Goal: Task Accomplishment & Management: Use online tool/utility

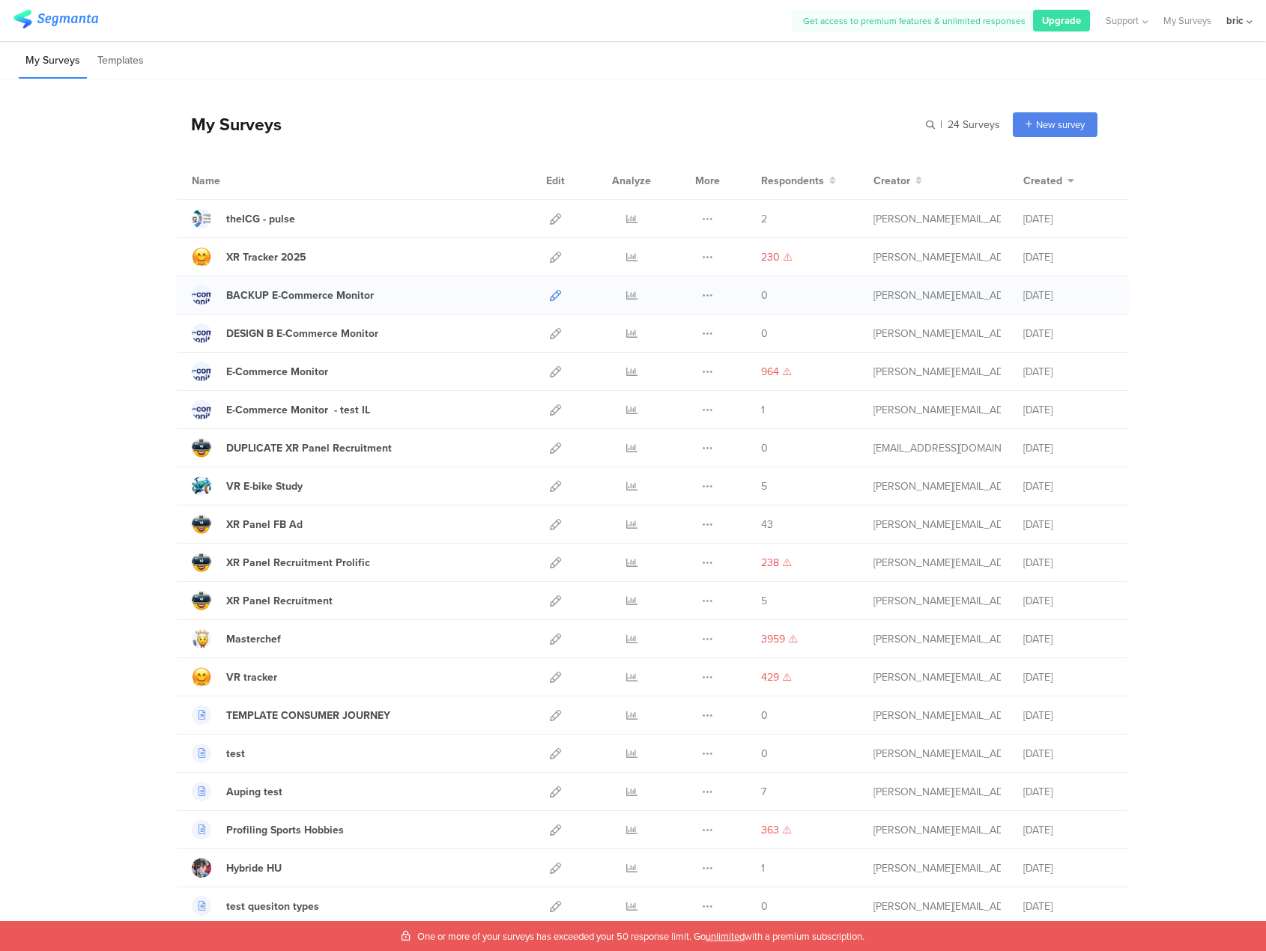
click at [552, 297] on icon at bounding box center [555, 295] width 11 height 11
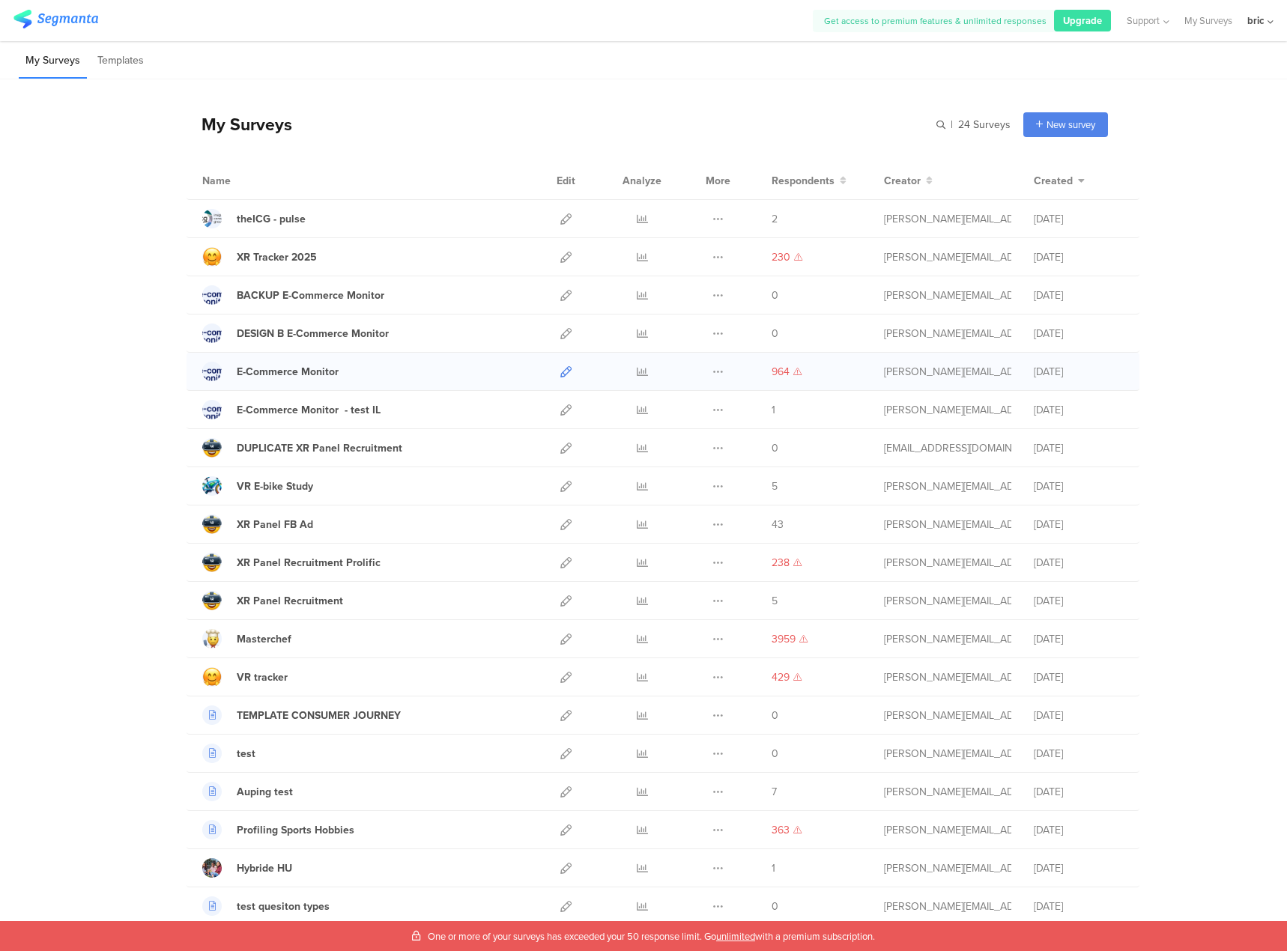
click at [560, 366] on icon at bounding box center [565, 371] width 11 height 11
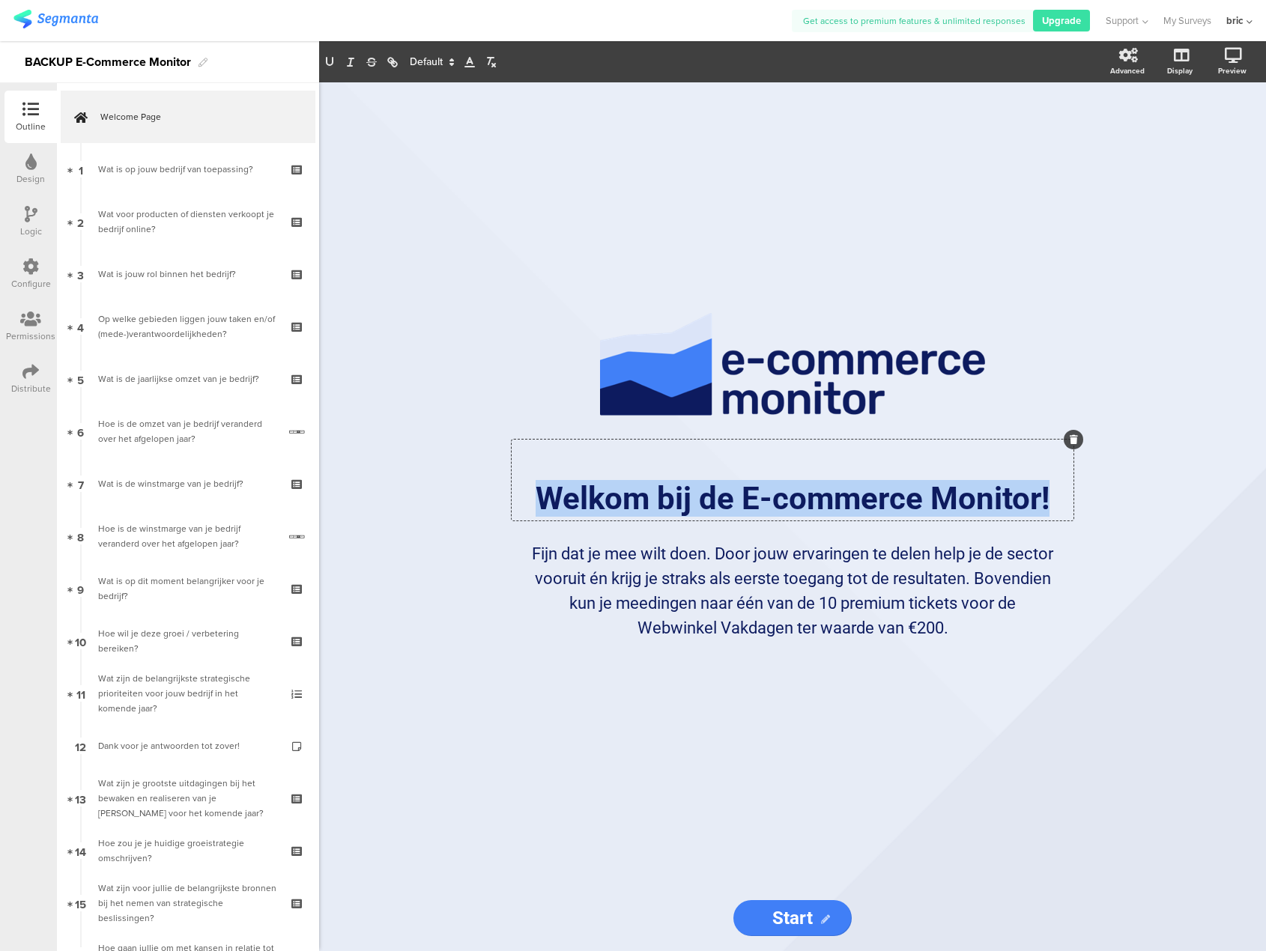
drag, startPoint x: 544, startPoint y: 493, endPoint x: 1111, endPoint y: 524, distance: 567.0
click at [1111, 524] on div "/ Welkom bij de E-commerce Monitor! Welkom bij de E-commerce Monitor! Welkom bi…" at bounding box center [792, 516] width 947 height 869
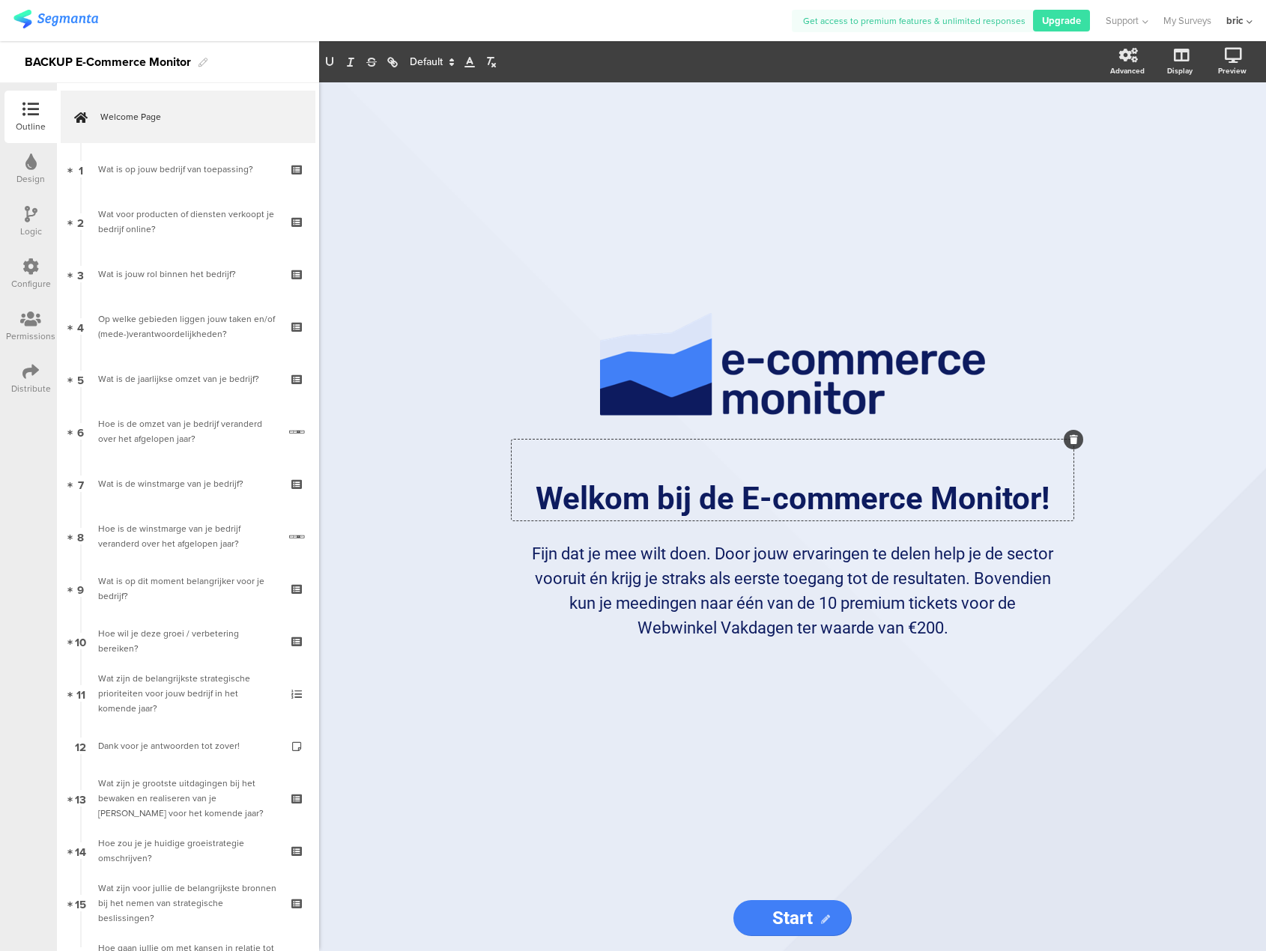
click at [1112, 560] on div "/ Welkom bij de E-commerce Monitor! Welkom bij de E-commerce Monitor! Welkom bi…" at bounding box center [792, 516] width 947 height 869
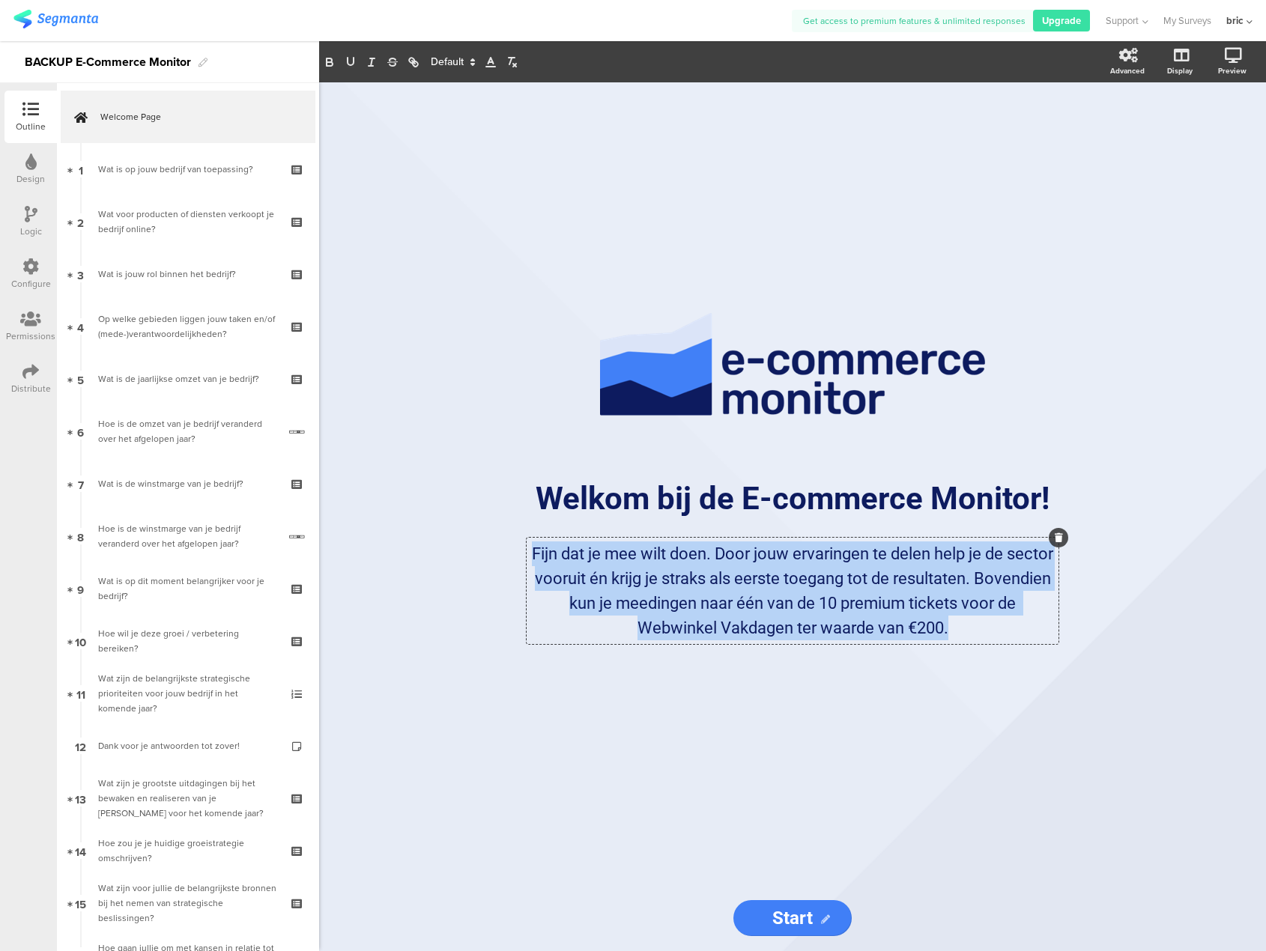
drag, startPoint x: 558, startPoint y: 556, endPoint x: 998, endPoint y: 651, distance: 450.3
click at [998, 651] on sg-rich-text-input "Fijn dat je mee wilt doen. Door jouw ervaringen te delen help je de sector voor…" at bounding box center [792, 597] width 554 height 118
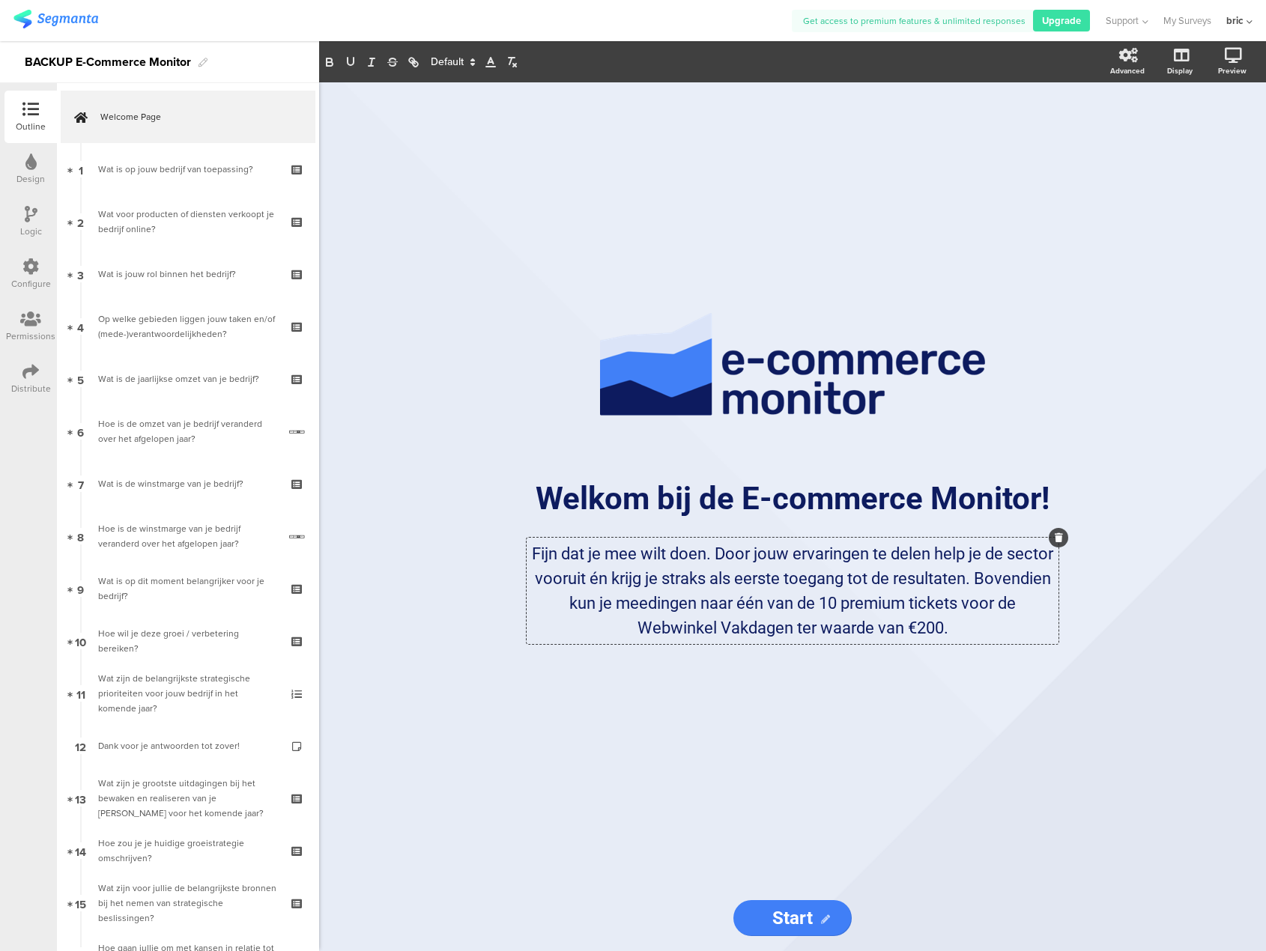
click at [1093, 341] on div "/ Welkom bij de E-commerce Monitor! Welkom bij de E-commerce Monitor! Fijn dat …" at bounding box center [792, 516] width 629 height 869
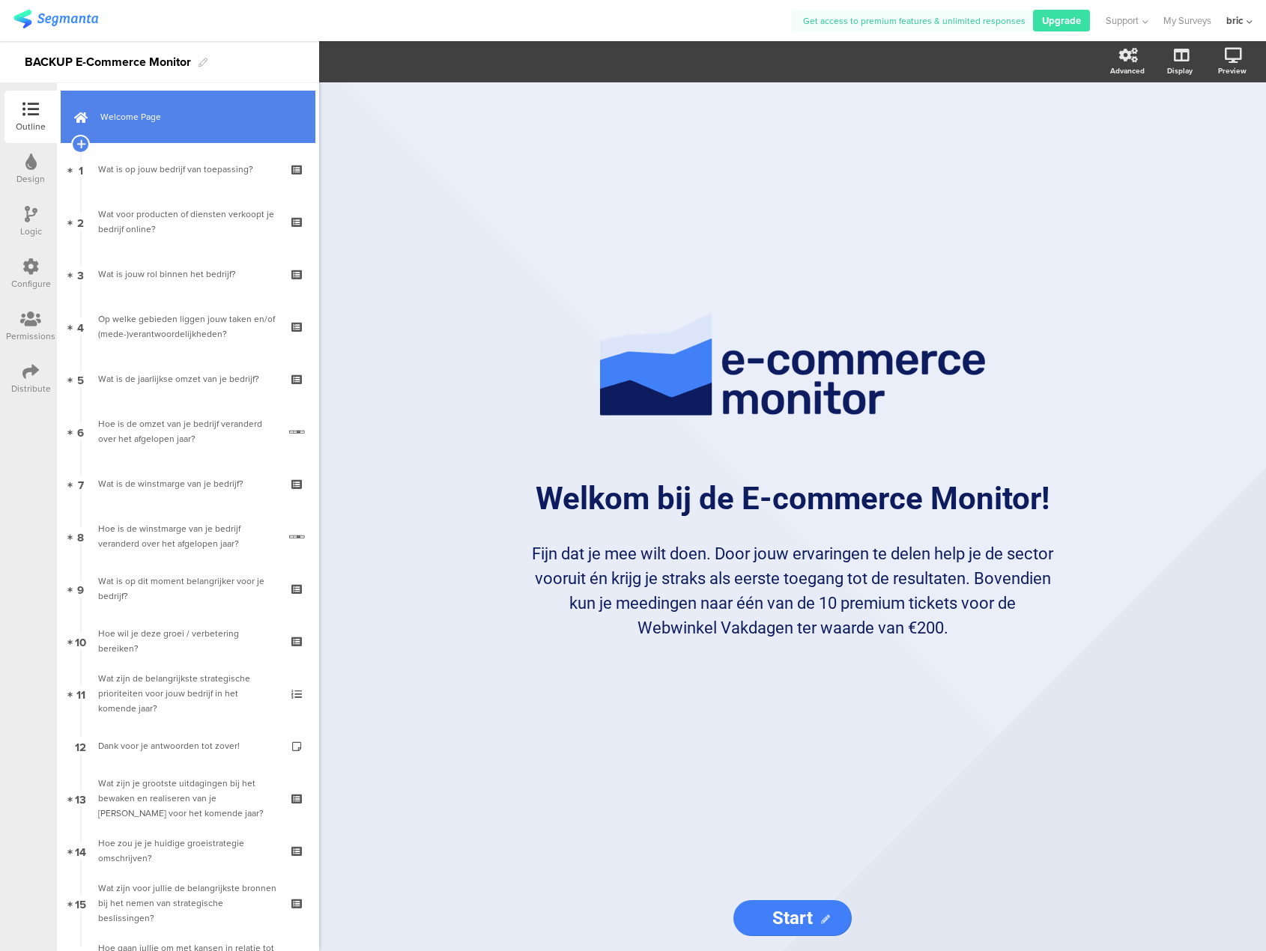
click at [158, 103] on link "Welcome Page" at bounding box center [188, 117] width 255 height 52
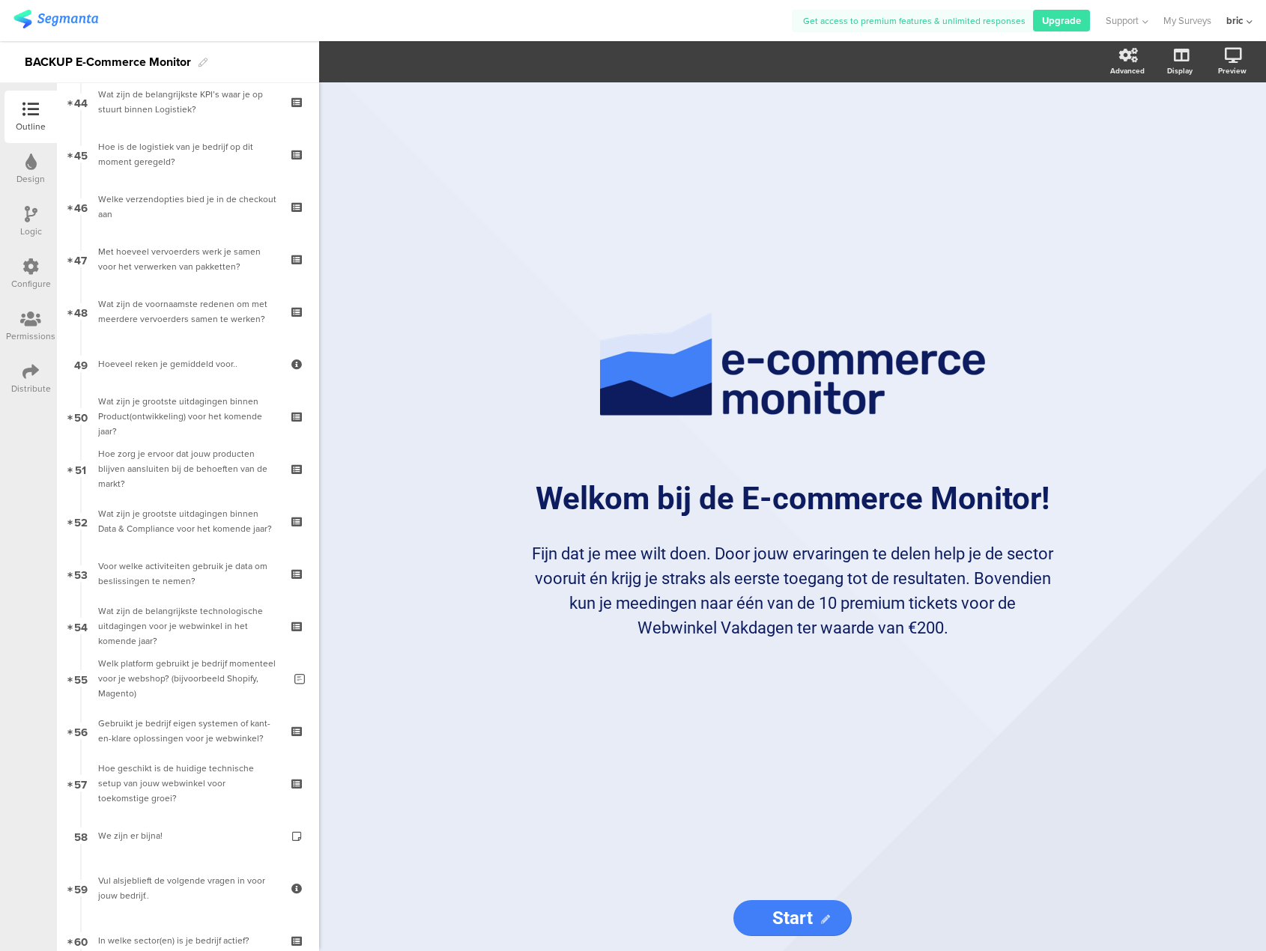
scroll to position [2738, 0]
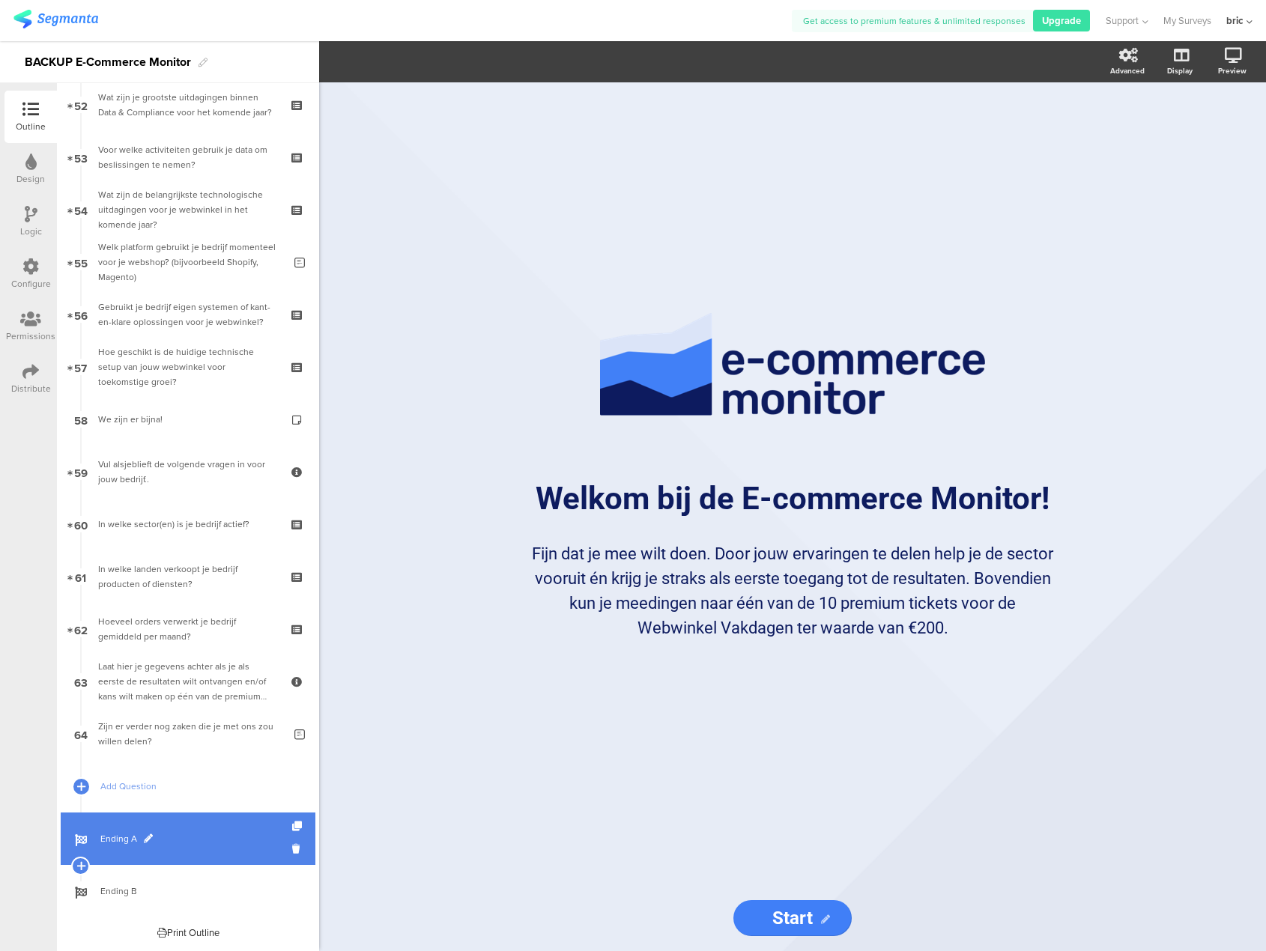
click at [151, 864] on link "Ending A" at bounding box center [188, 838] width 255 height 52
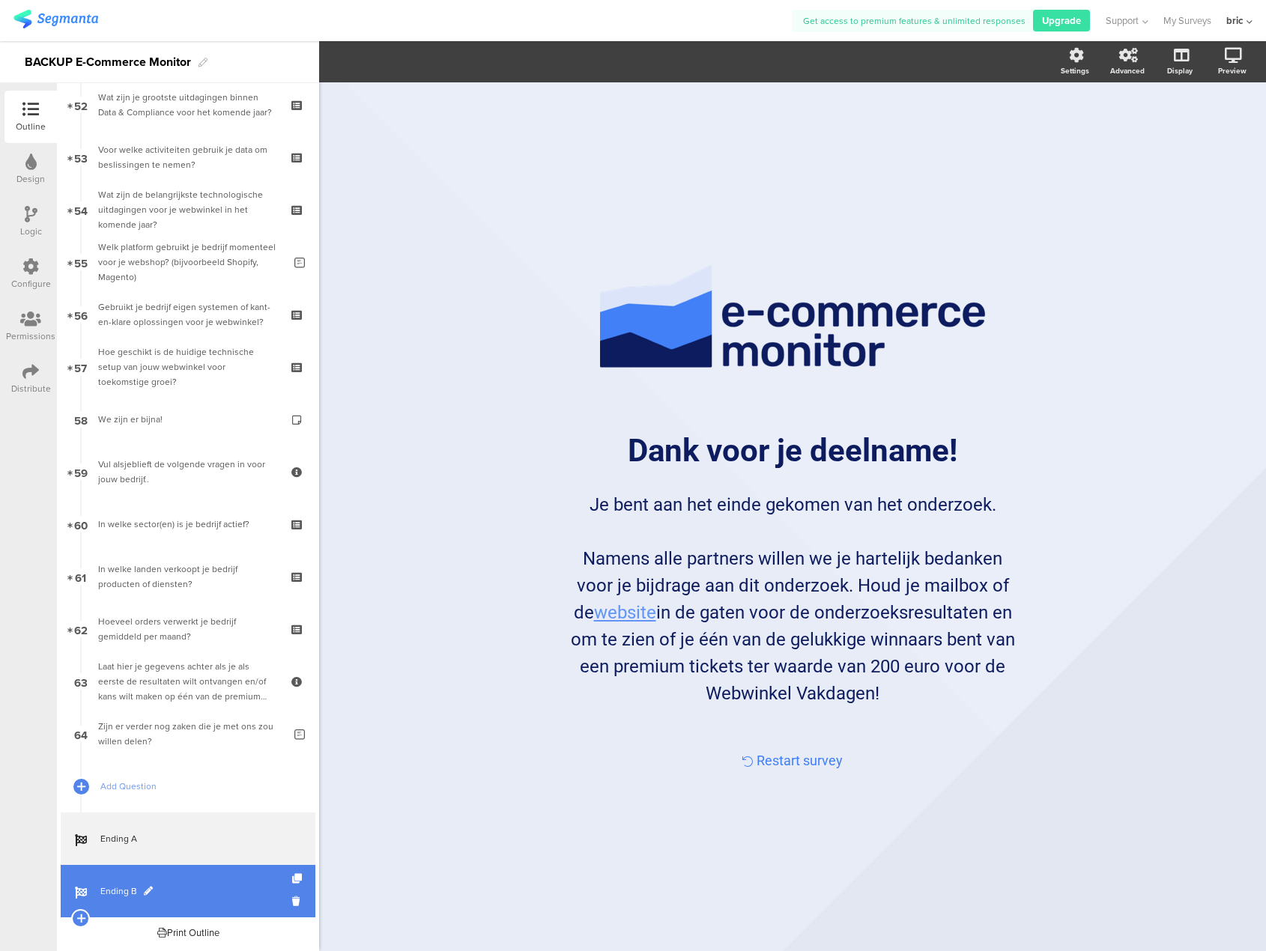
click at [151, 878] on link "Ending B" at bounding box center [188, 891] width 255 height 52
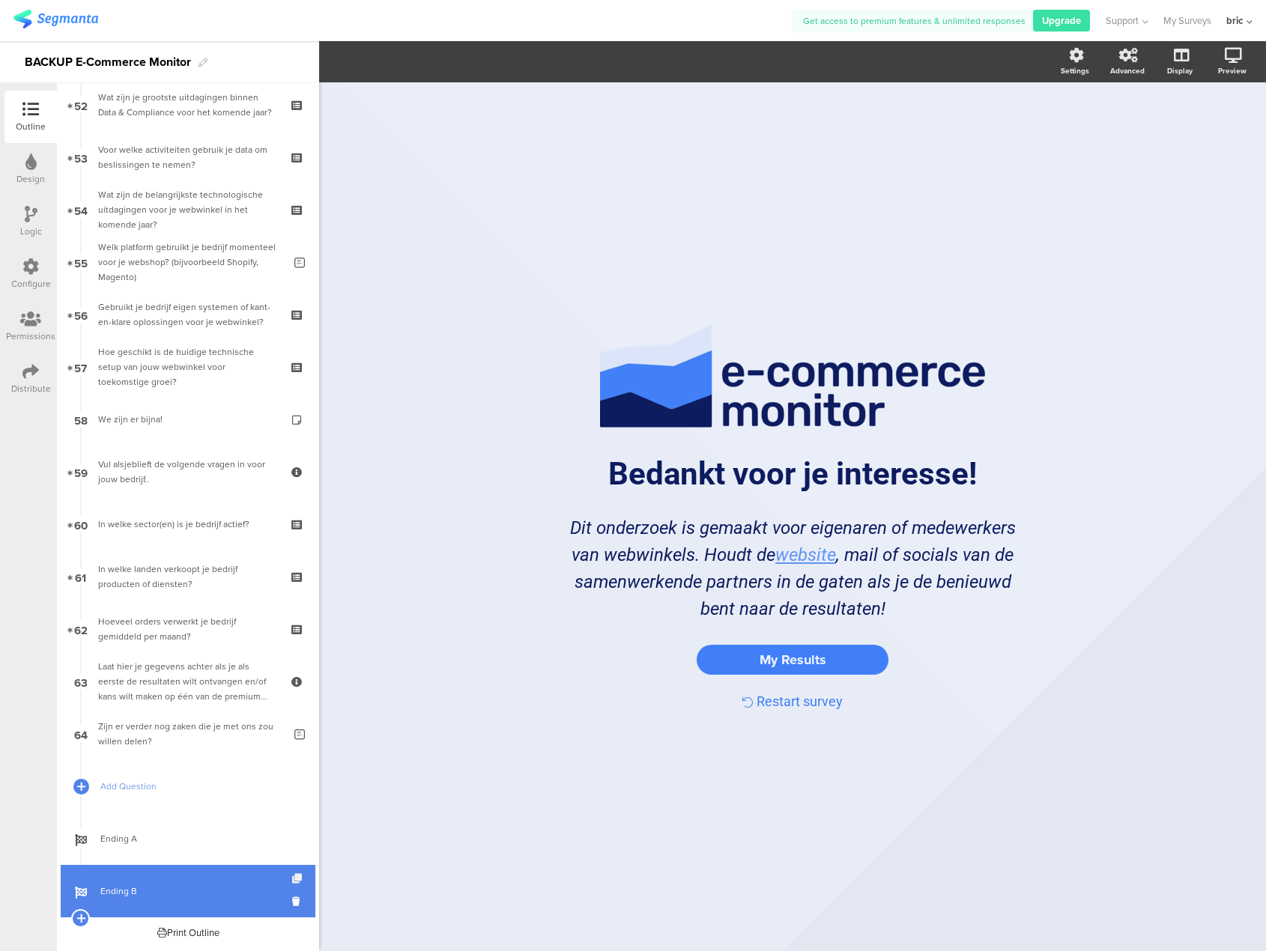
click at [292, 878] on icon at bounding box center [298, 879] width 13 height 10
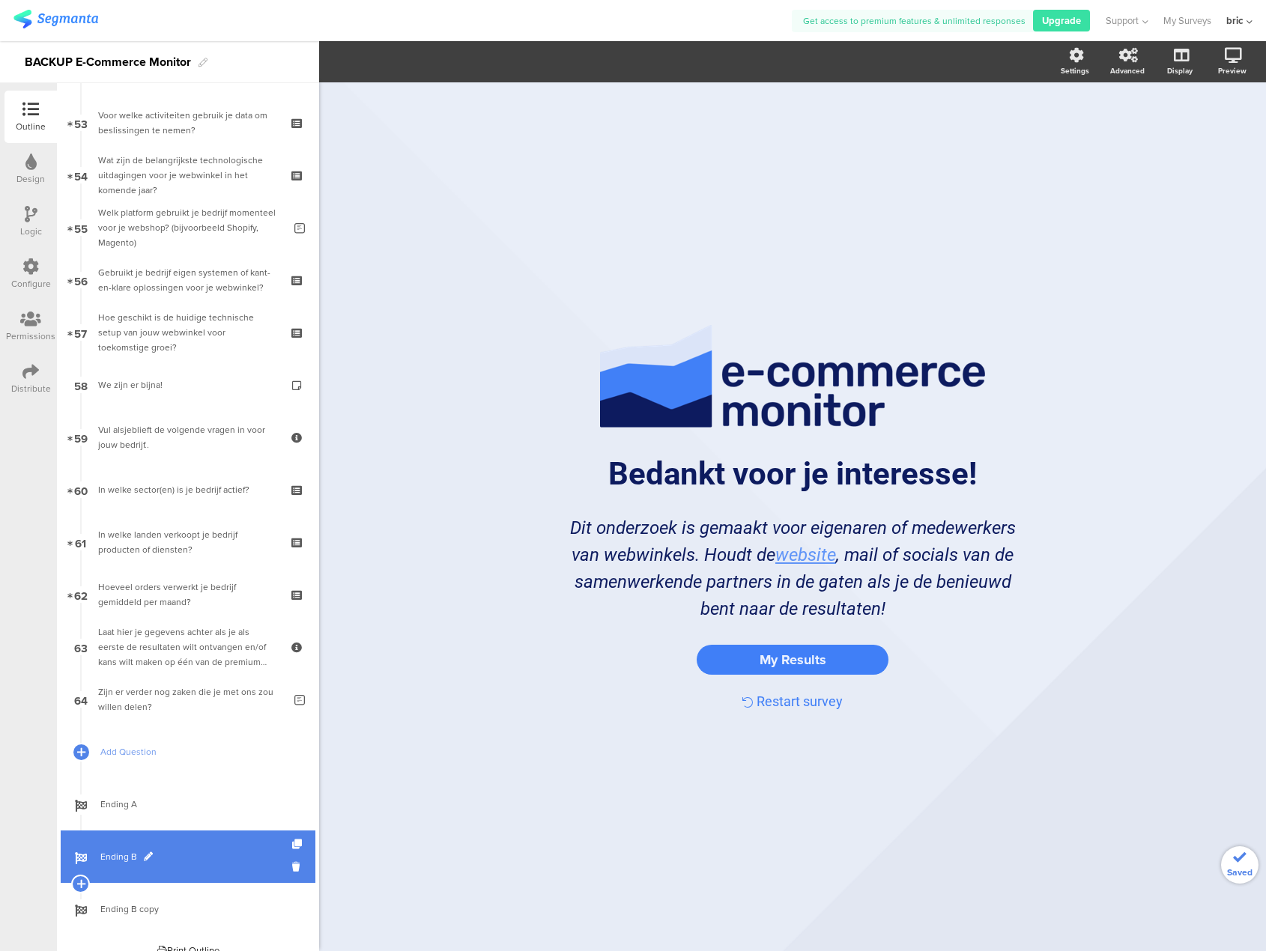
scroll to position [2790, 0]
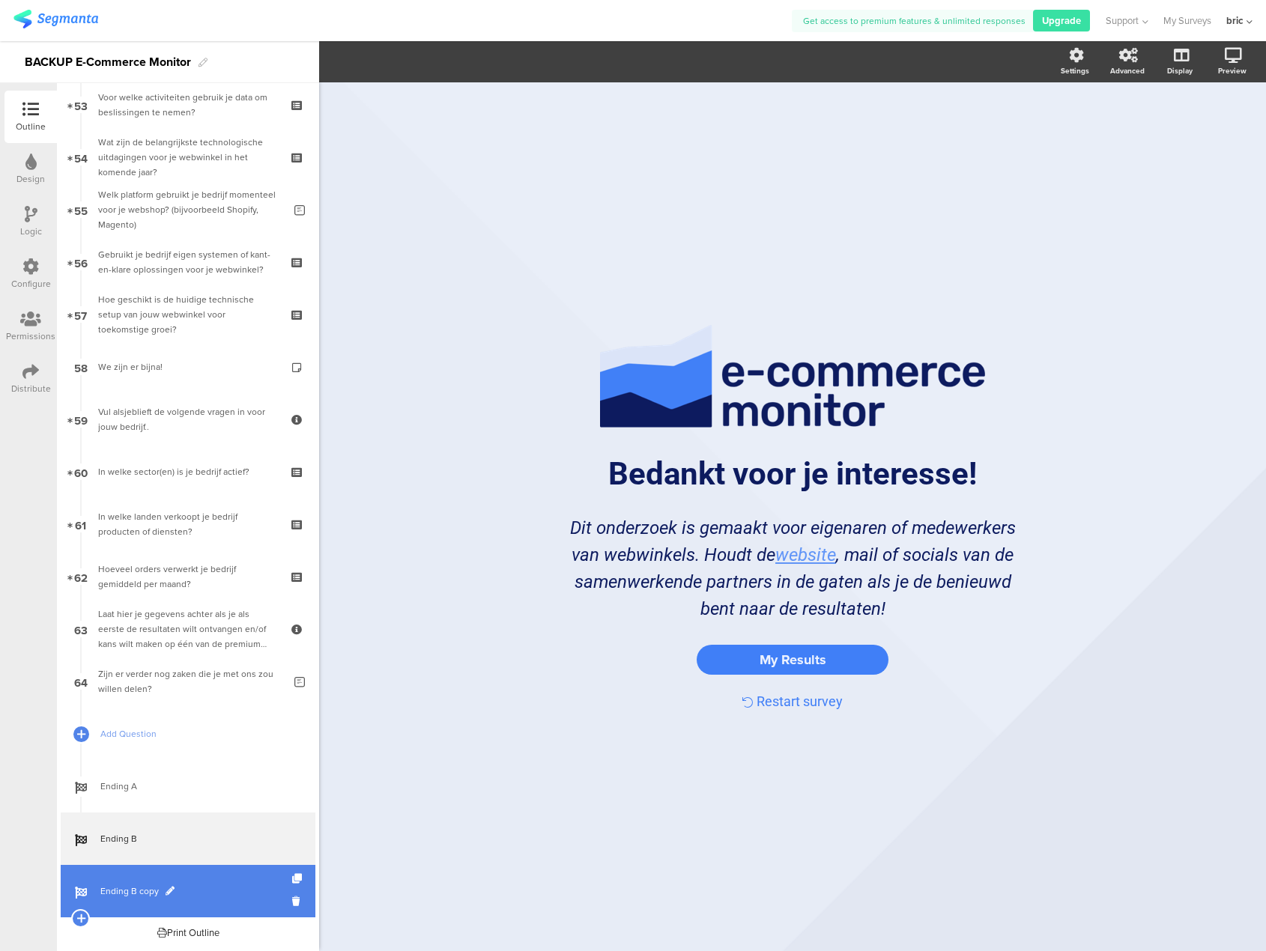
click at [201, 884] on span "Ending B copy" at bounding box center [196, 891] width 192 height 15
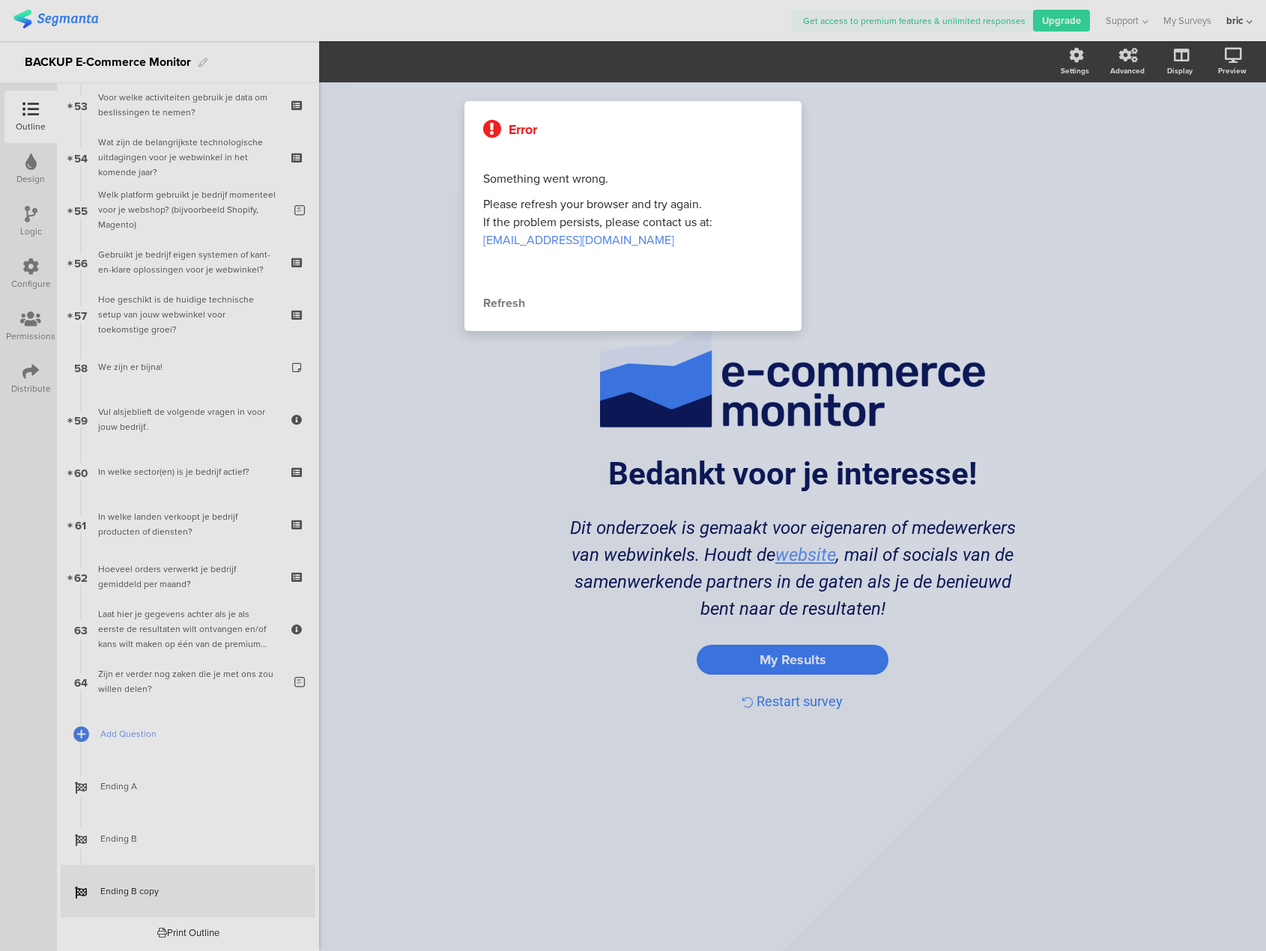
click at [733, 508] on div at bounding box center [633, 475] width 1266 height 951
click at [507, 297] on div "Refresh" at bounding box center [633, 303] width 300 height 18
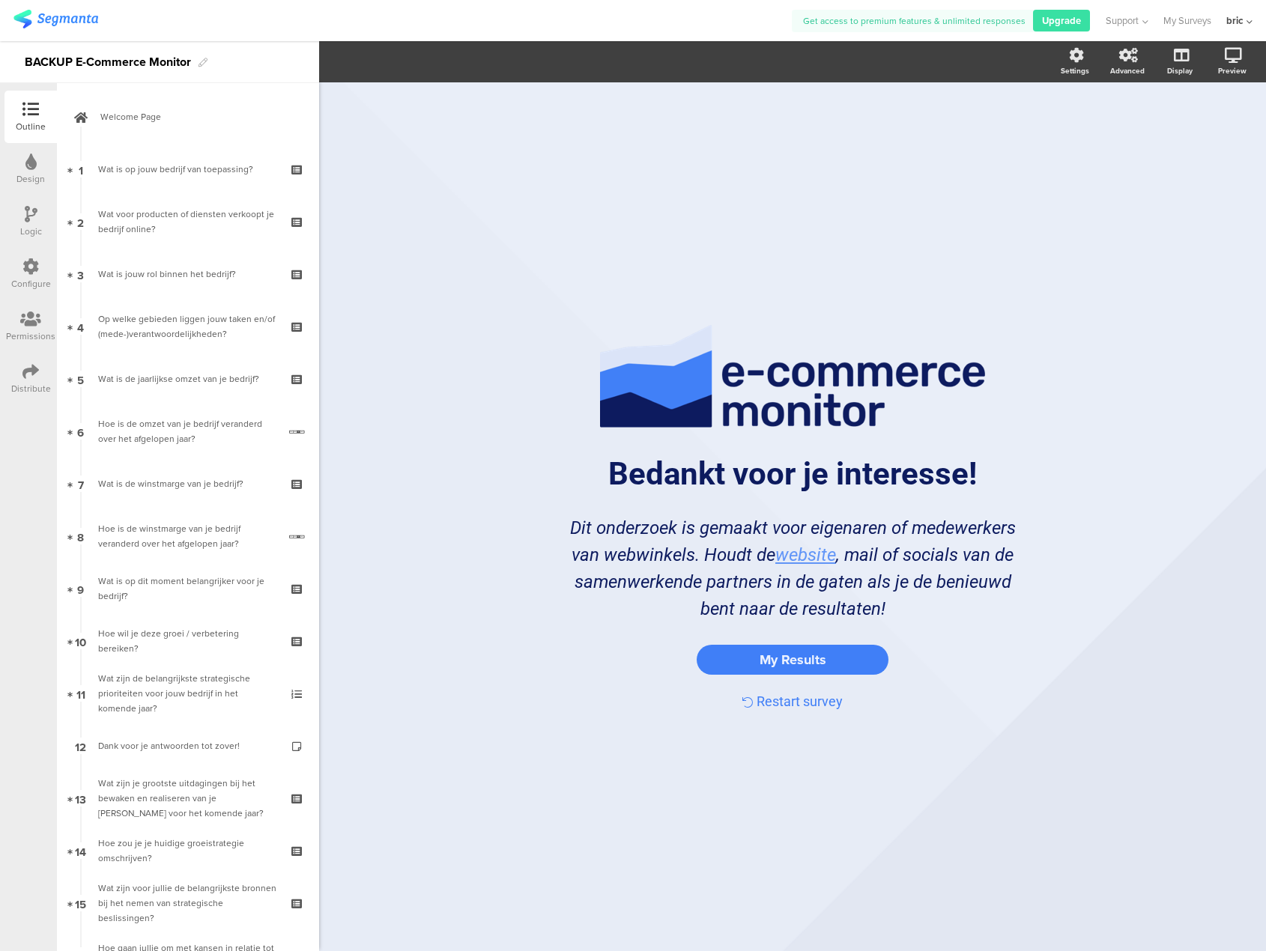
click at [553, 653] on div "My Results" at bounding box center [792, 660] width 554 height 30
click at [753, 654] on input "My Results" at bounding box center [792, 659] width 169 height 19
click at [657, 643] on div "/ Bedankt voor je interesse! Bedankt voor je interesse! Dit onderzoek is gemaak…" at bounding box center [792, 517] width 599 height 429
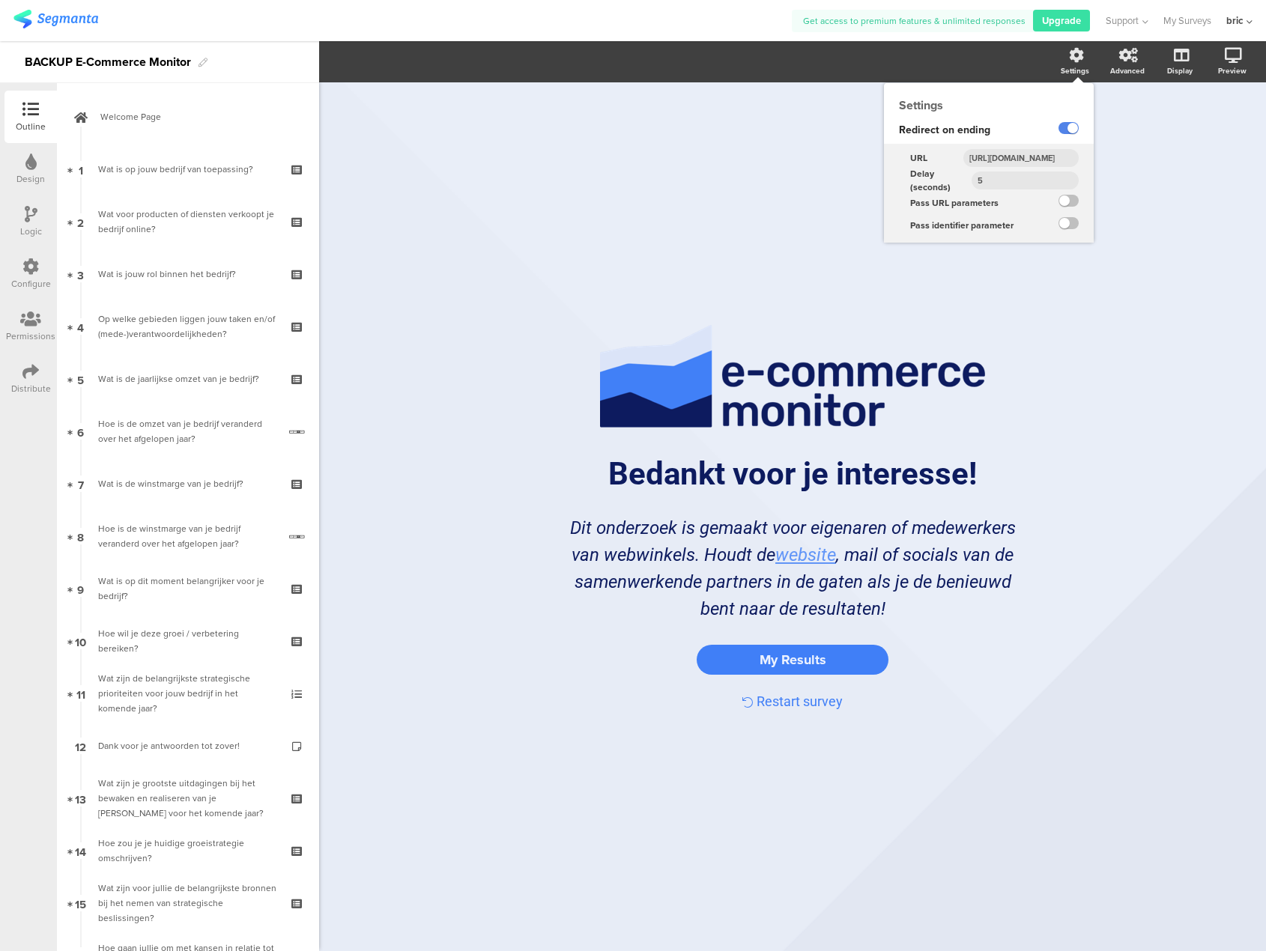
click at [1071, 64] on div "Settings" at bounding box center [1082, 61] width 52 height 37
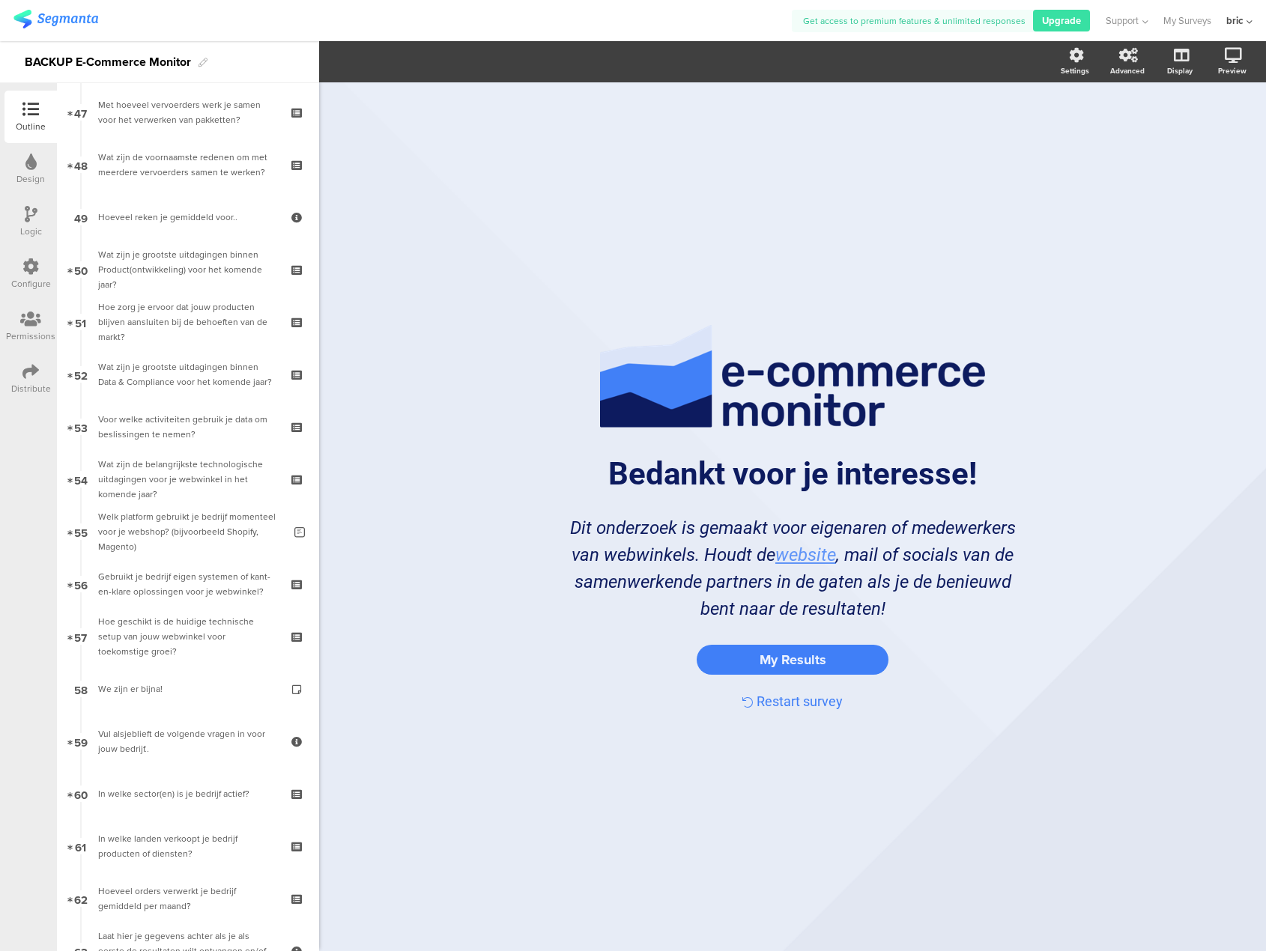
scroll to position [2790, 0]
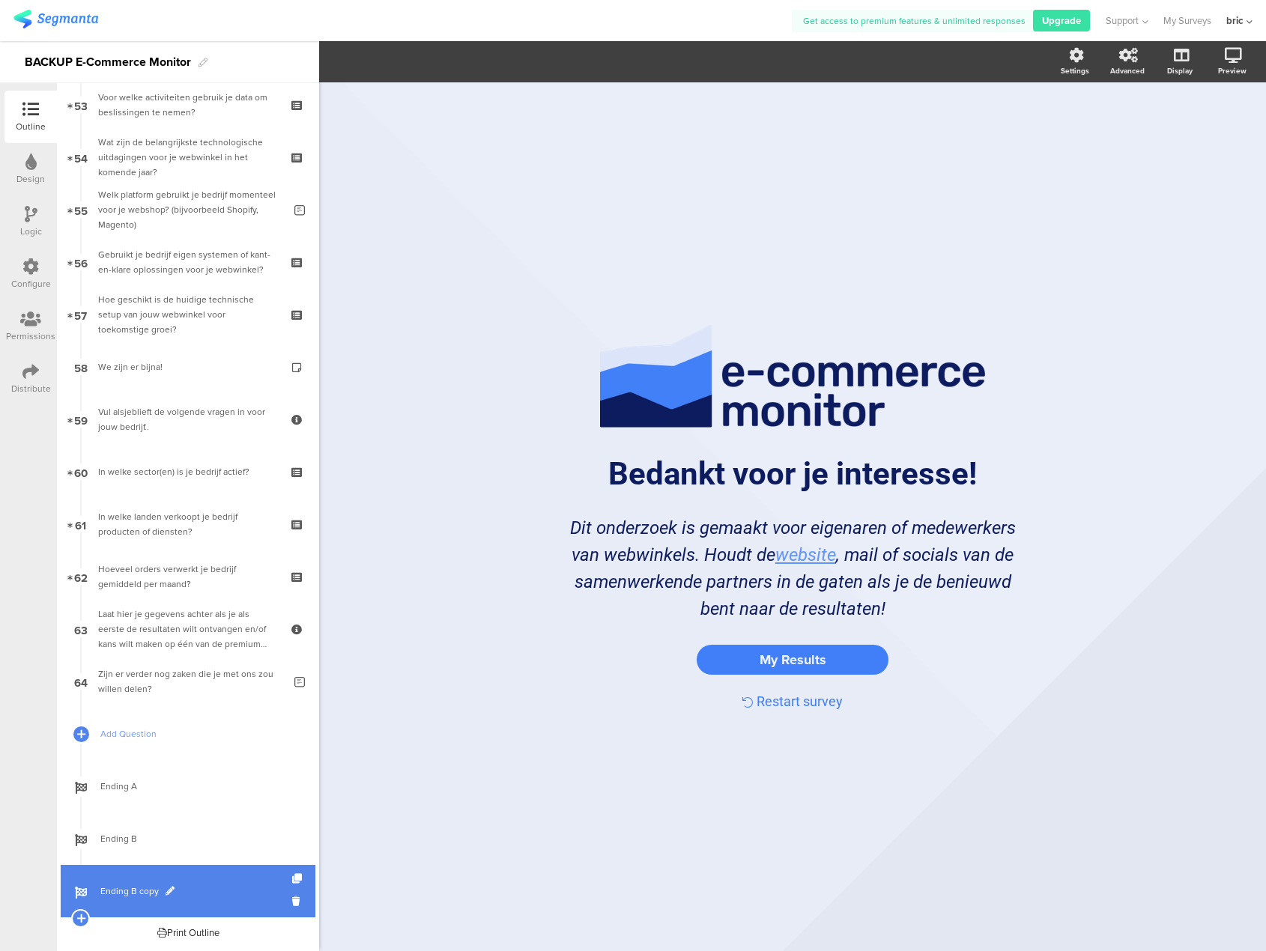
click at [165, 884] on span "Ending B copy" at bounding box center [196, 891] width 192 height 15
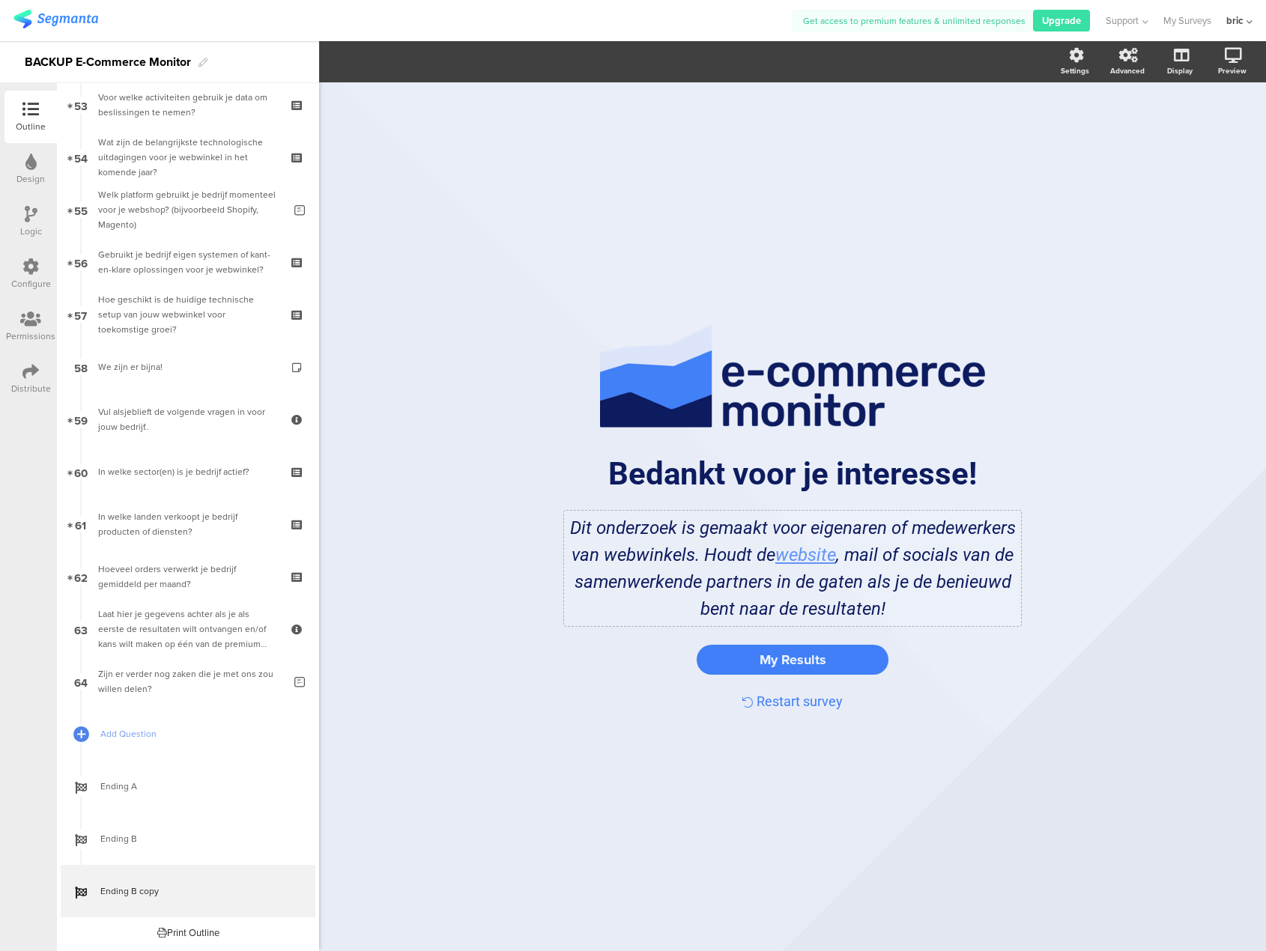
click at [639, 587] on div "Dit onderzoek is gemaakt voor eigenaren of medewerkers van webwinkels. Houdt de…" at bounding box center [792, 568] width 457 height 115
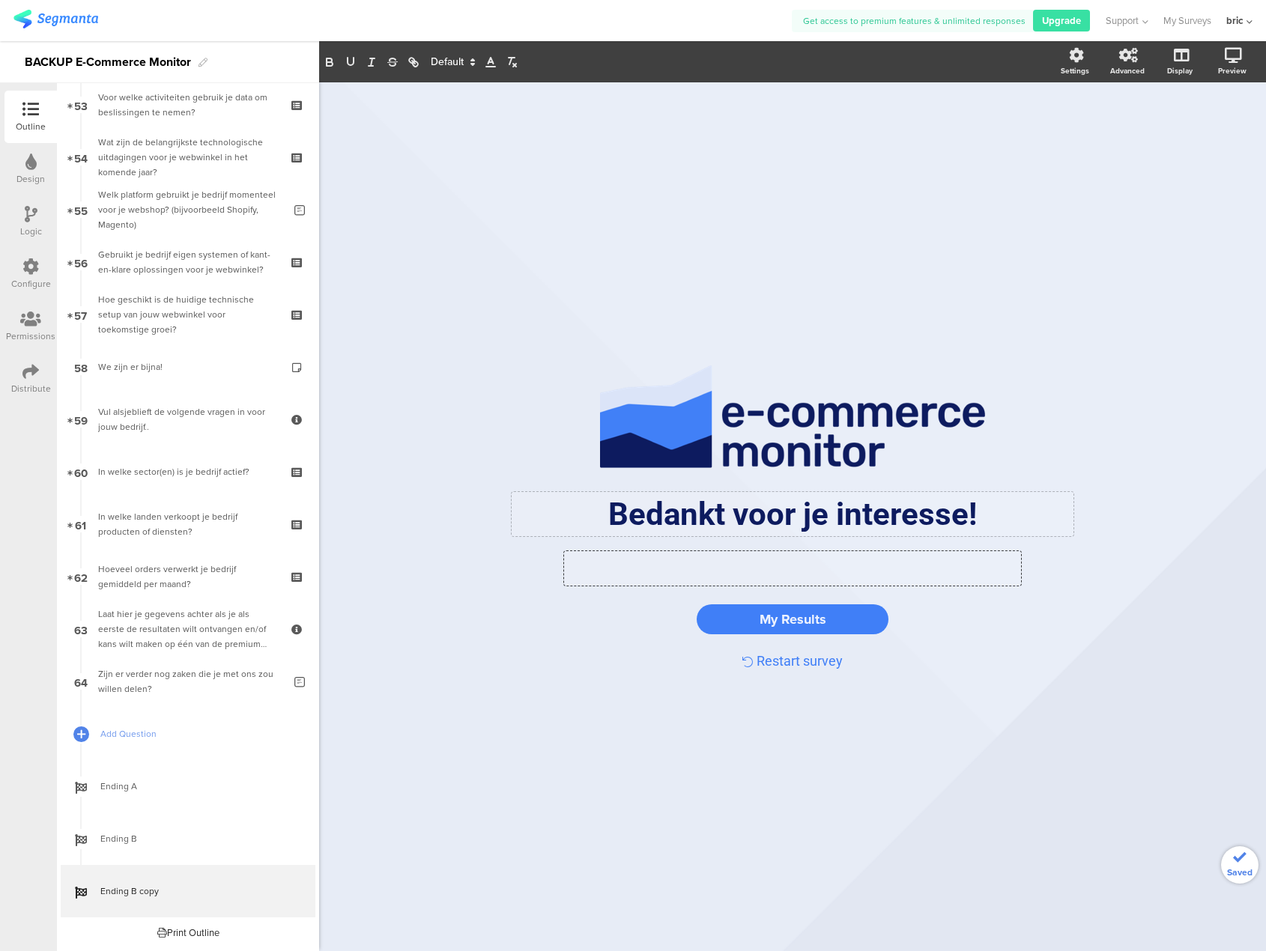
click at [634, 512] on div "Bedankt voor je interesse! Bedankt voor je interesse!" at bounding box center [792, 514] width 562 height 44
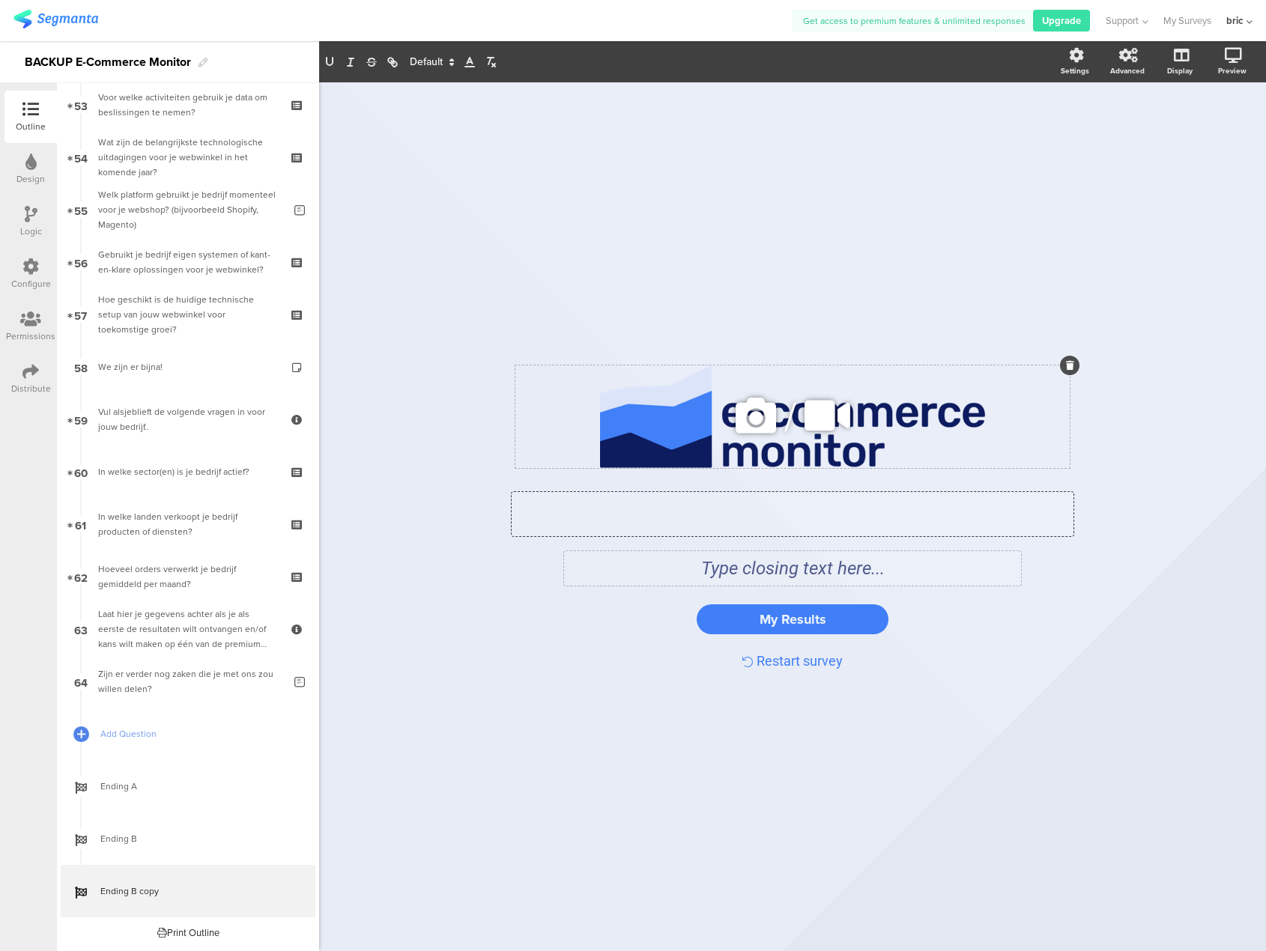
click at [1066, 363] on icon at bounding box center [1070, 365] width 8 height 9
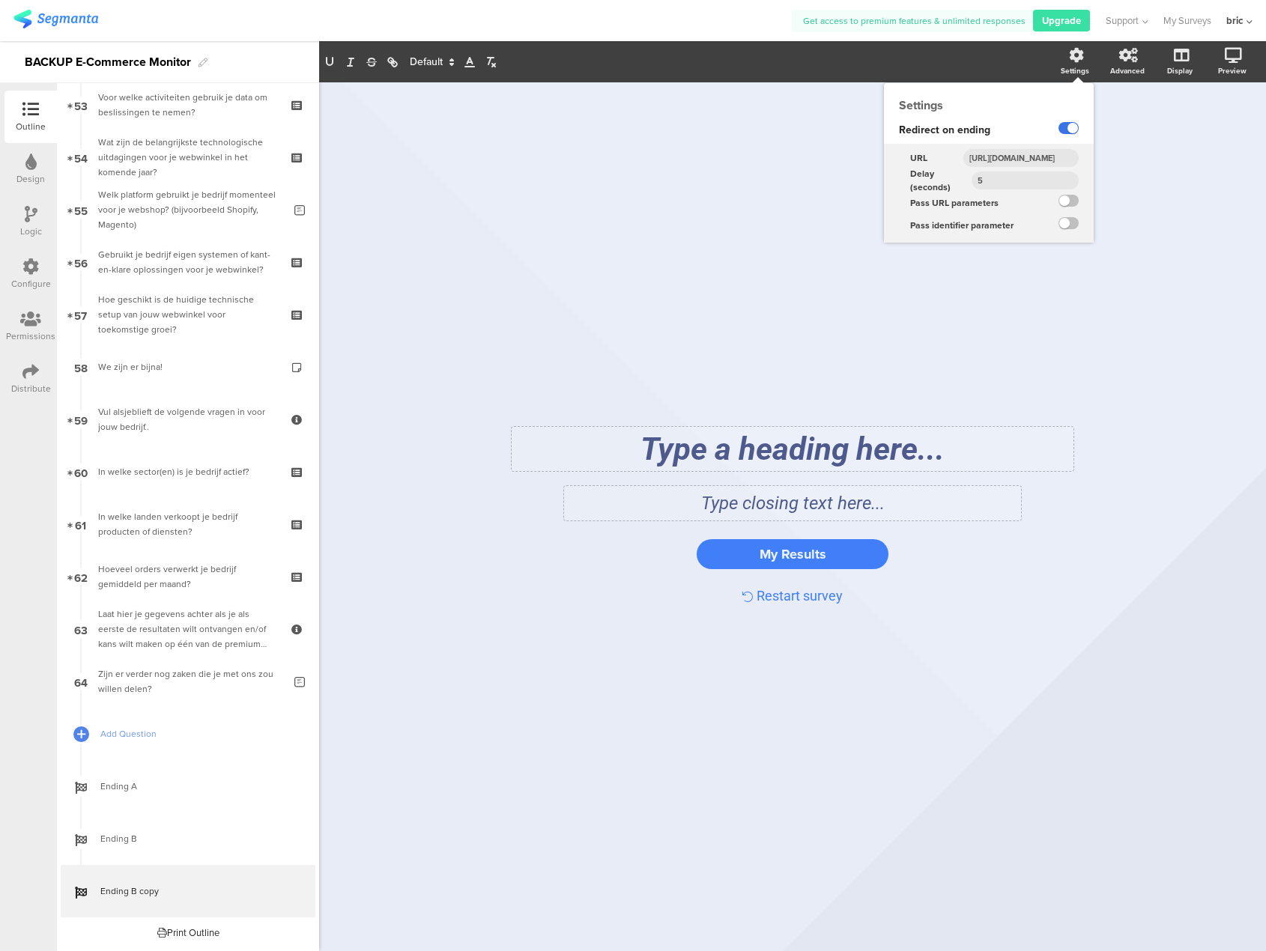
click at [1067, 130] on label at bounding box center [1068, 128] width 20 height 12
click at [0, 0] on input "checkbox" at bounding box center [0, 0] width 0 height 0
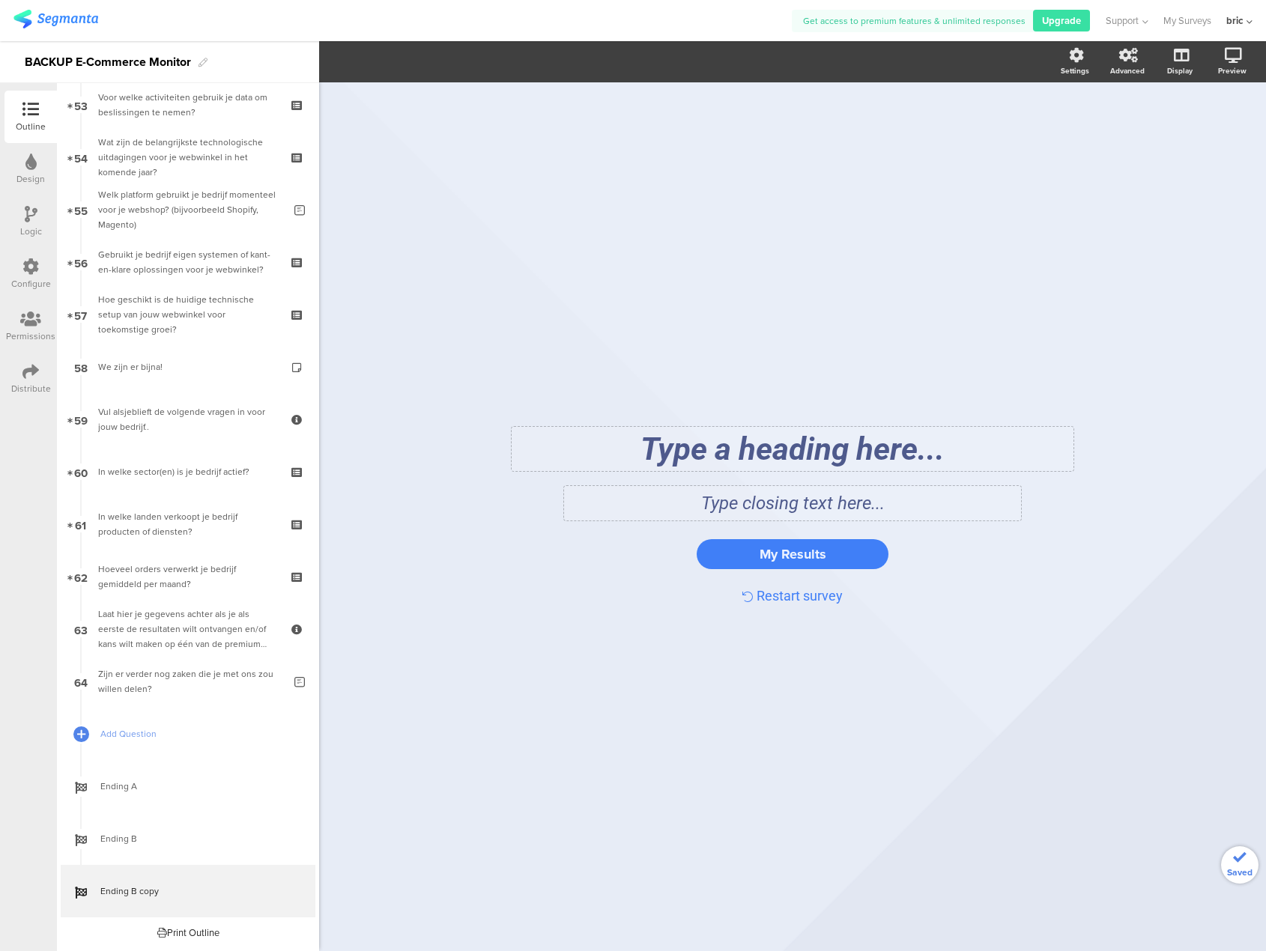
click at [900, 427] on div "Type a heading here..." at bounding box center [792, 449] width 562 height 44
click at [896, 392] on div "/ Type closing text here... My Results Restart survey" at bounding box center [792, 509] width 629 height 854
click at [844, 501] on div "Type closing text here..." at bounding box center [792, 502] width 457 height 34
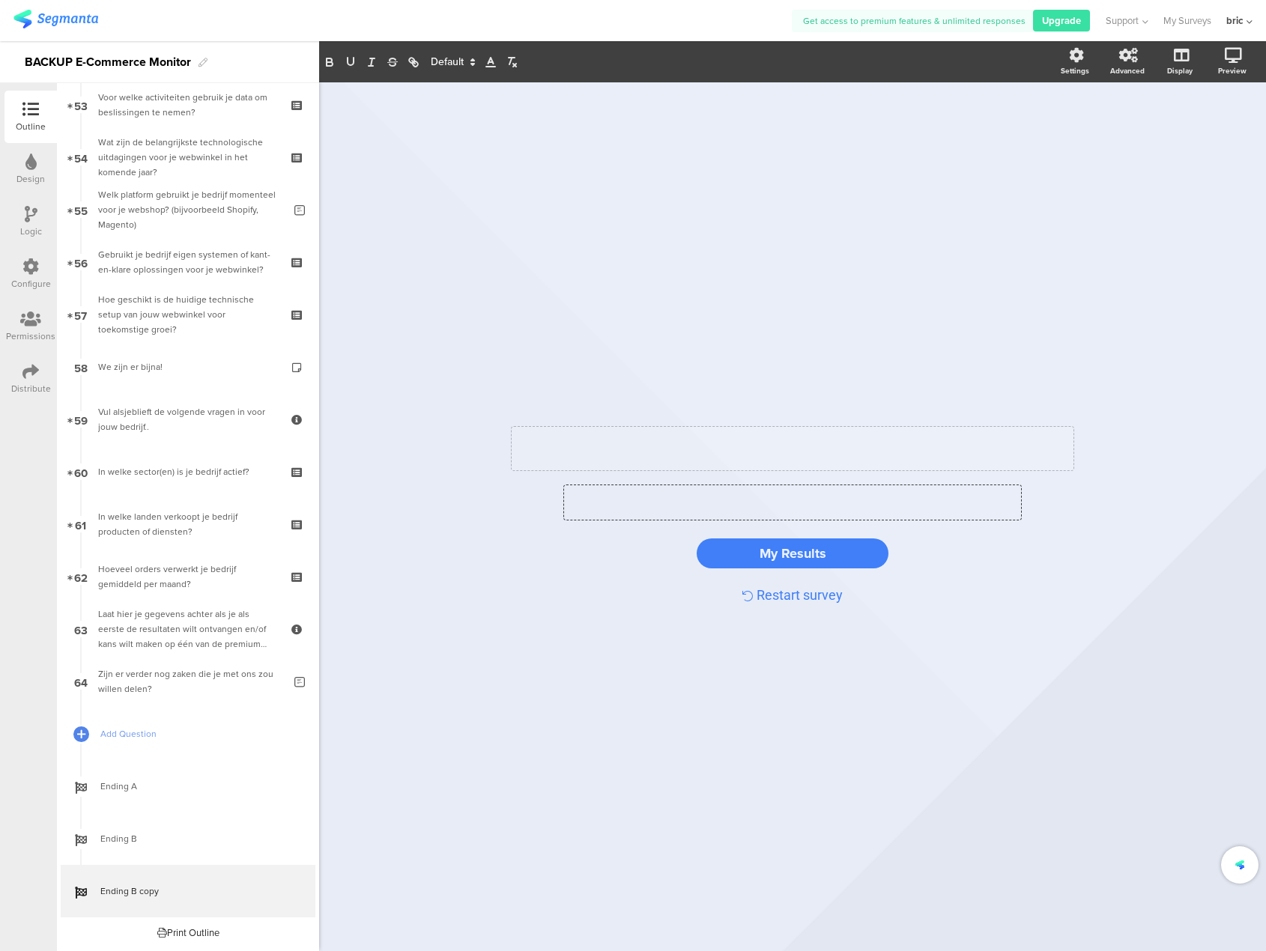
click at [999, 431] on div at bounding box center [792, 448] width 562 height 43
click at [905, 591] on div "Restart survey" at bounding box center [792, 595] width 554 height 16
click at [857, 553] on input "My Results" at bounding box center [792, 553] width 169 height 19
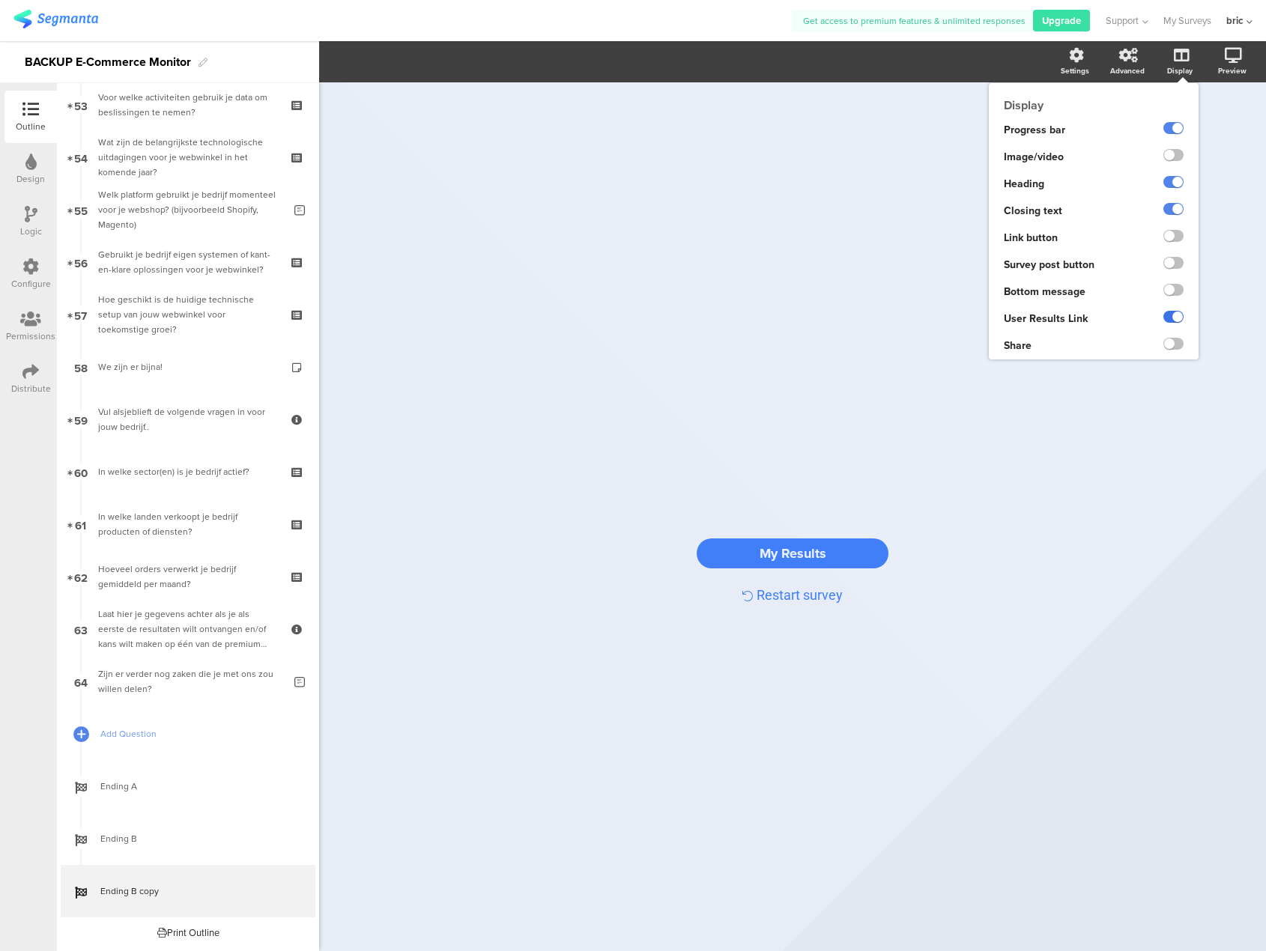
click at [1167, 315] on label at bounding box center [1173, 317] width 20 height 12
click at [0, 0] on input "checkbox" at bounding box center [0, 0] width 0 height 0
click at [1176, 129] on label at bounding box center [1173, 128] width 20 height 12
click at [0, 0] on input "checkbox" at bounding box center [0, 0] width 0 height 0
click at [1176, 177] on label at bounding box center [1173, 182] width 20 height 12
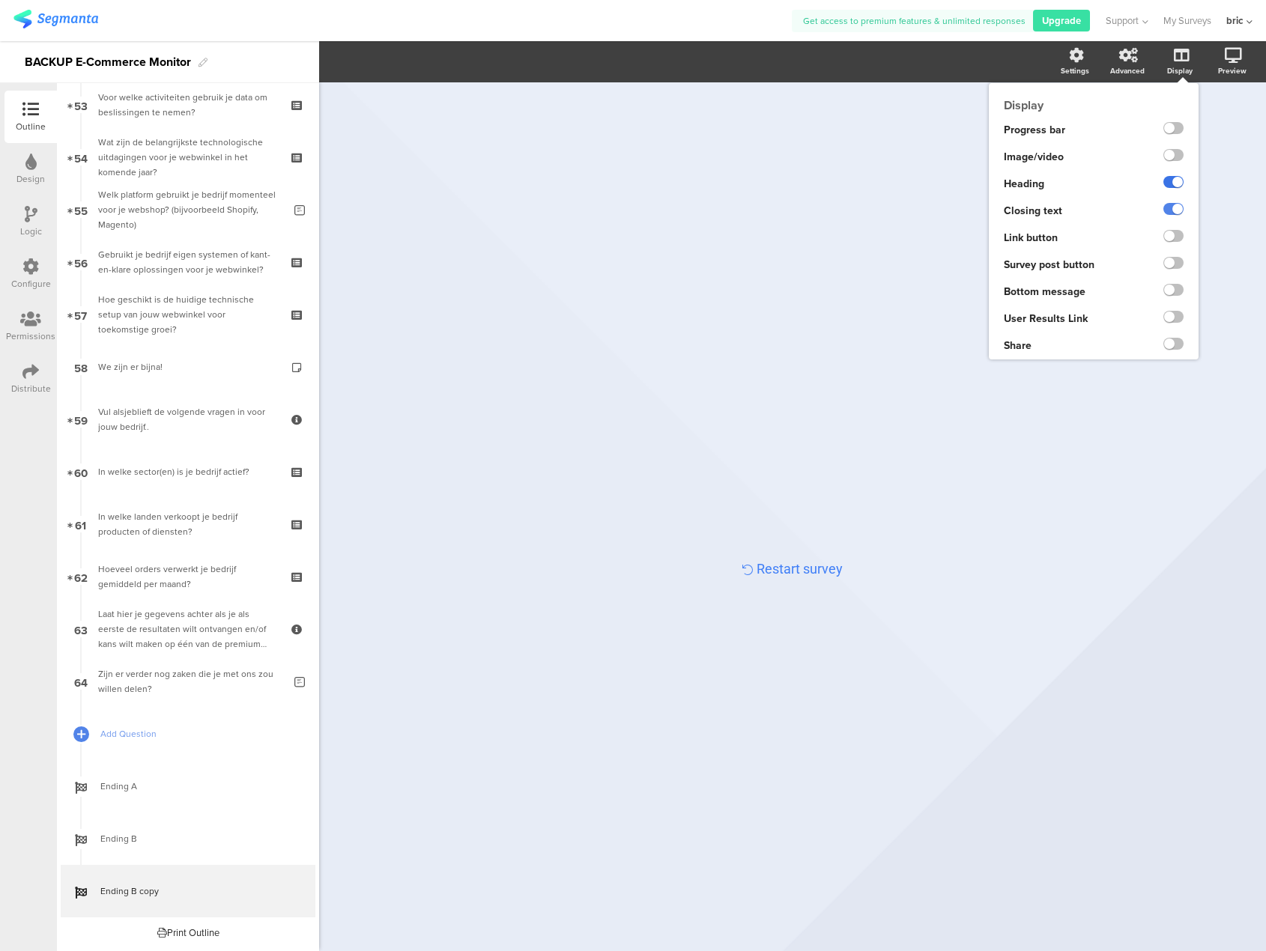
click at [0, 0] on input "checkbox" at bounding box center [0, 0] width 0 height 0
click at [1167, 210] on label at bounding box center [1173, 209] width 20 height 12
click at [0, 0] on input "checkbox" at bounding box center [0, 0] width 0 height 0
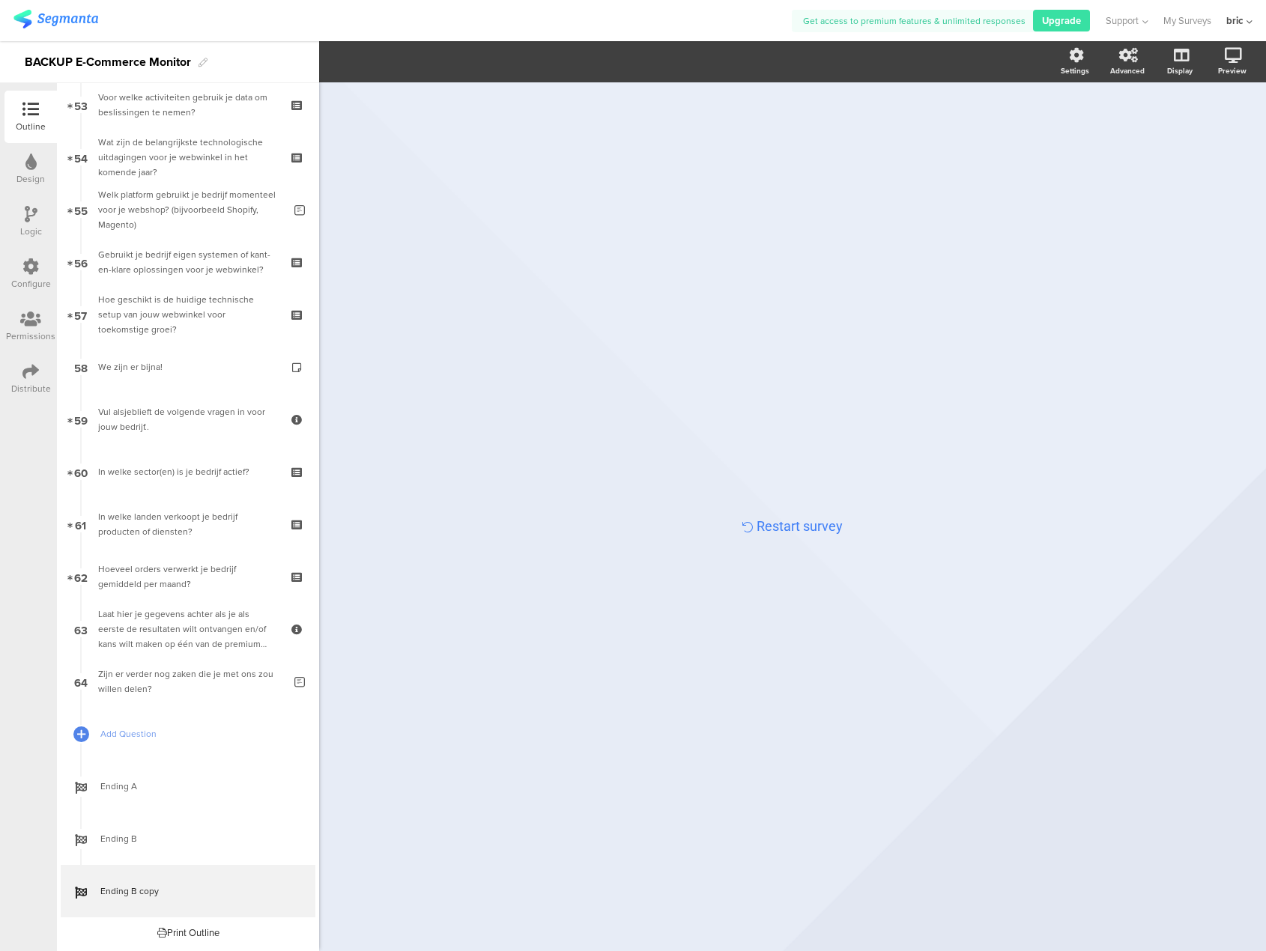
click at [973, 243] on div "/ Restart survey" at bounding box center [792, 509] width 629 height 854
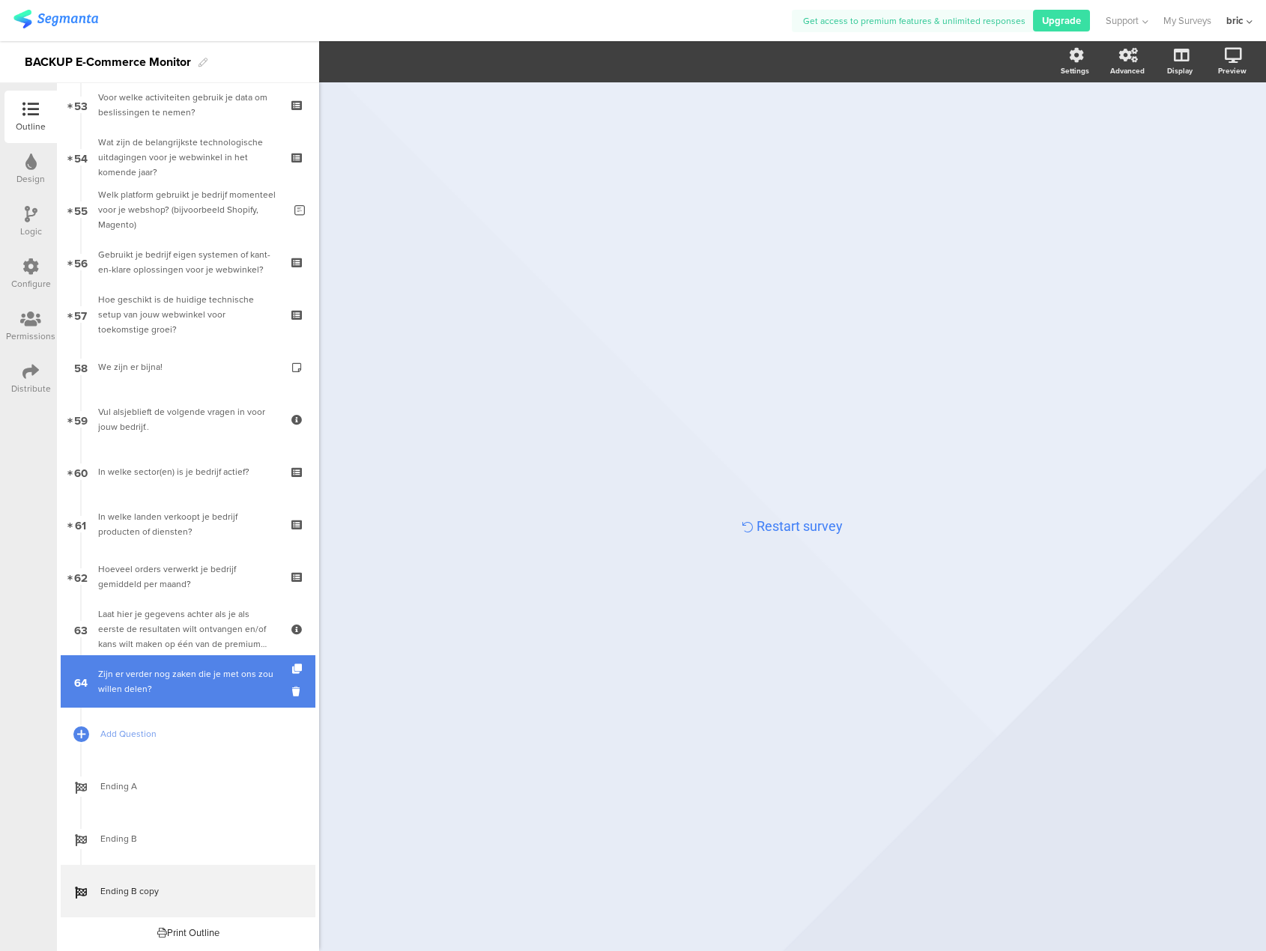
click at [154, 674] on div "Zijn er verder nog zaken die je met ons zou willen delen?" at bounding box center [190, 681] width 185 height 30
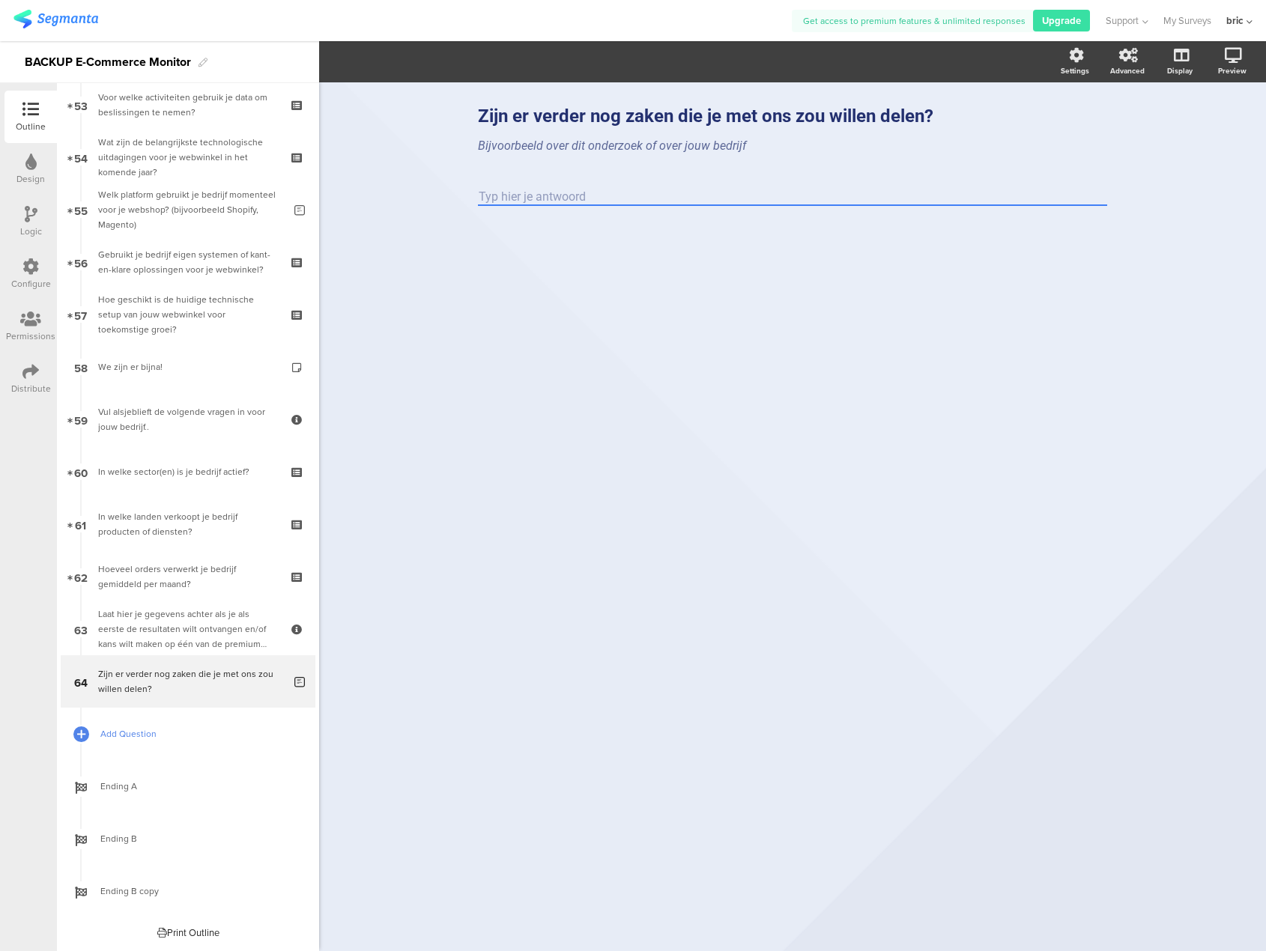
click at [103, 729] on span "Add Question" at bounding box center [196, 733] width 192 height 15
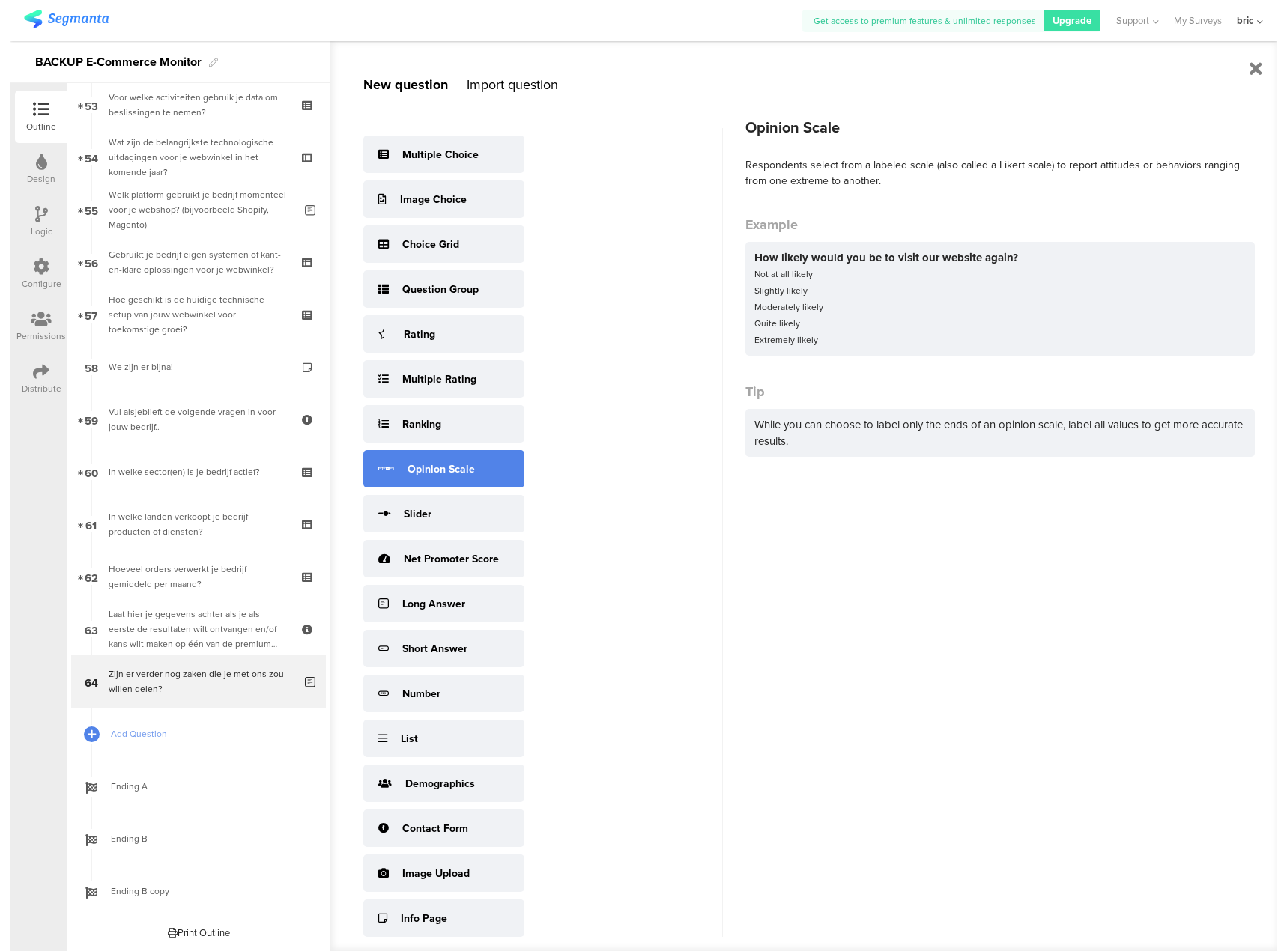
scroll to position [19, 0]
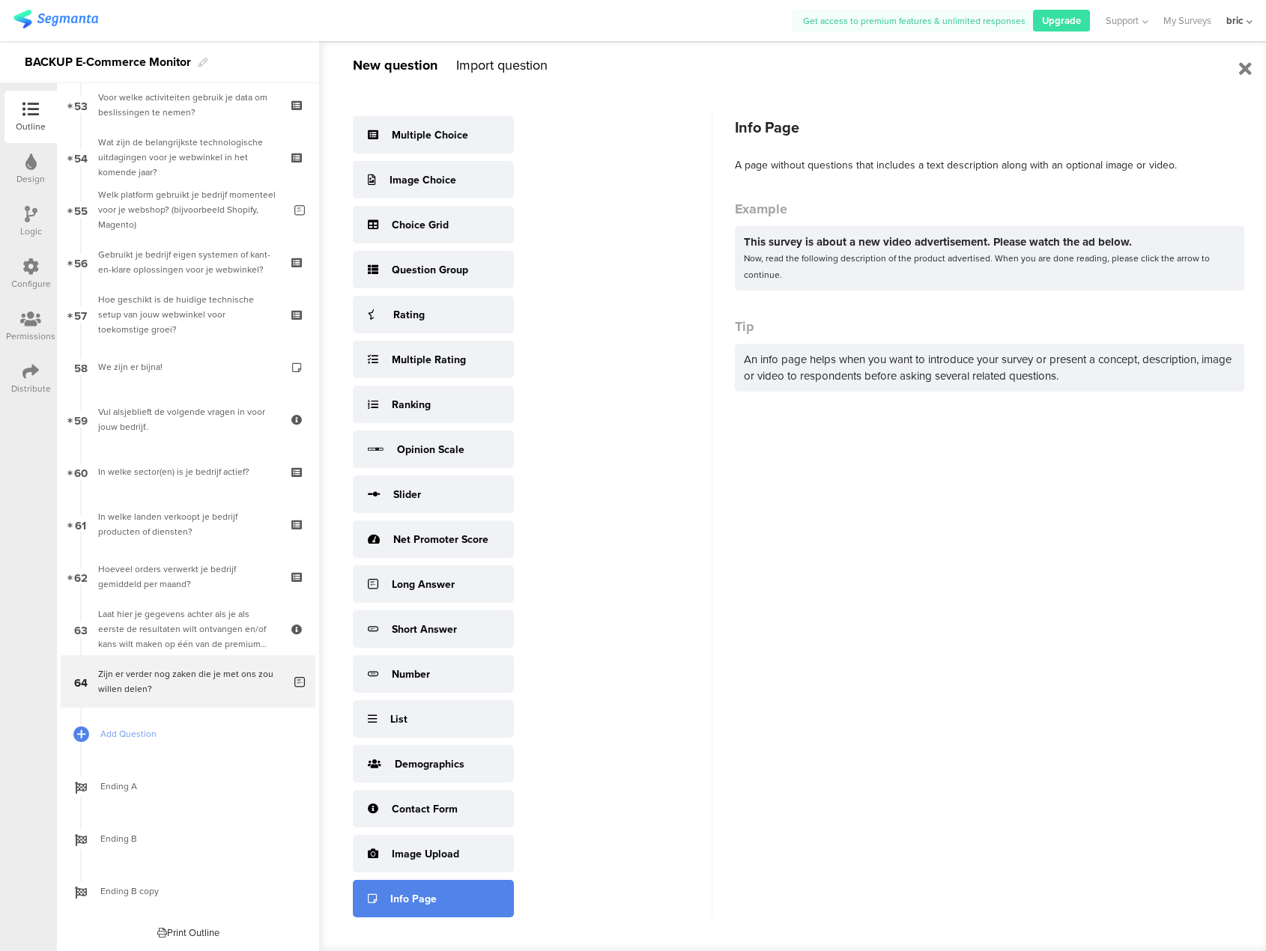
click at [431, 893] on div "Info Page" at bounding box center [413, 899] width 46 height 16
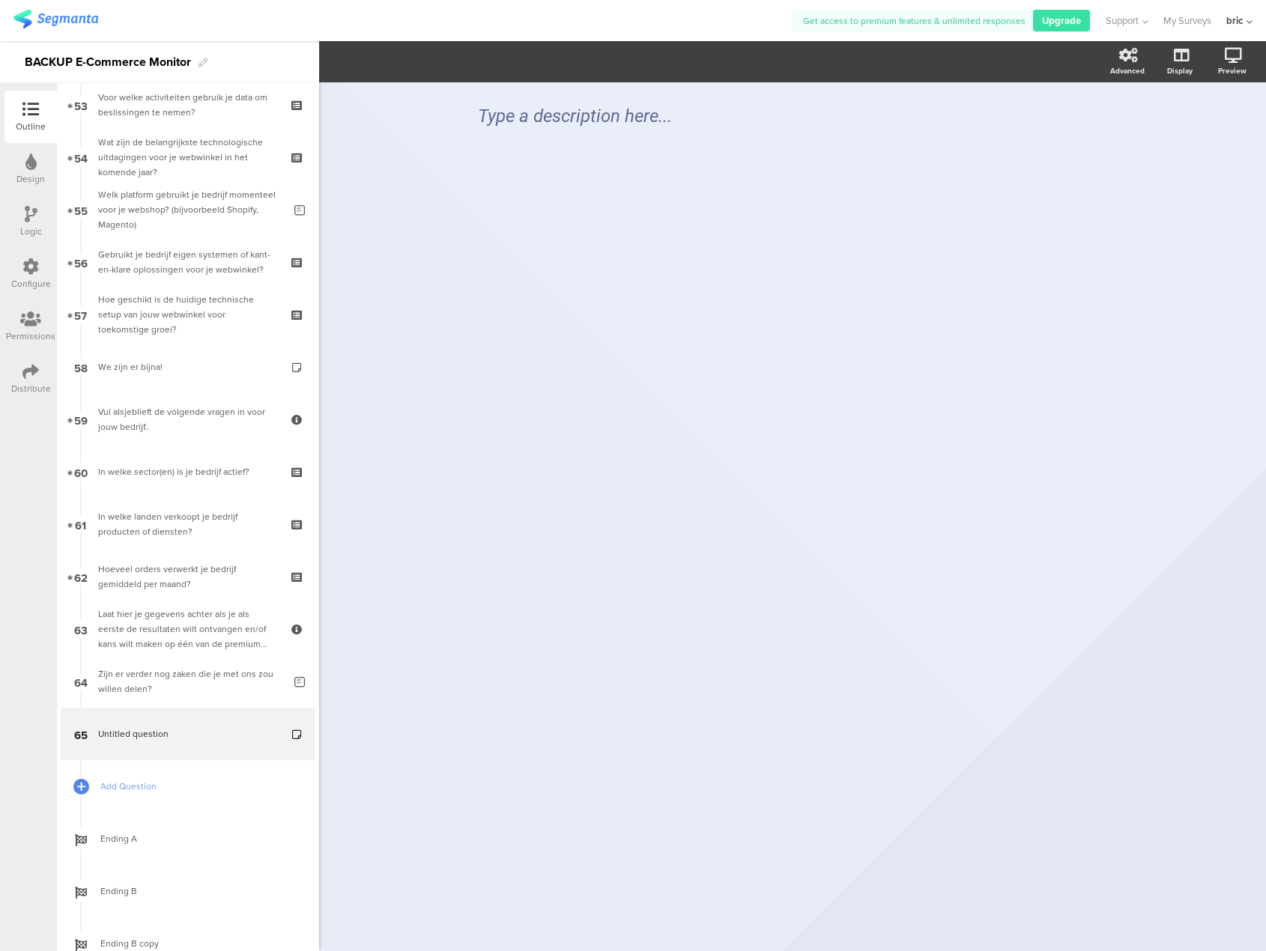
click at [510, 837] on div "Type a description here..." at bounding box center [792, 516] width 947 height 869
click at [1231, 43] on div "Preview" at bounding box center [1239, 61] width 52 height 37
click at [1176, 123] on link at bounding box center [1178, 135] width 37 height 25
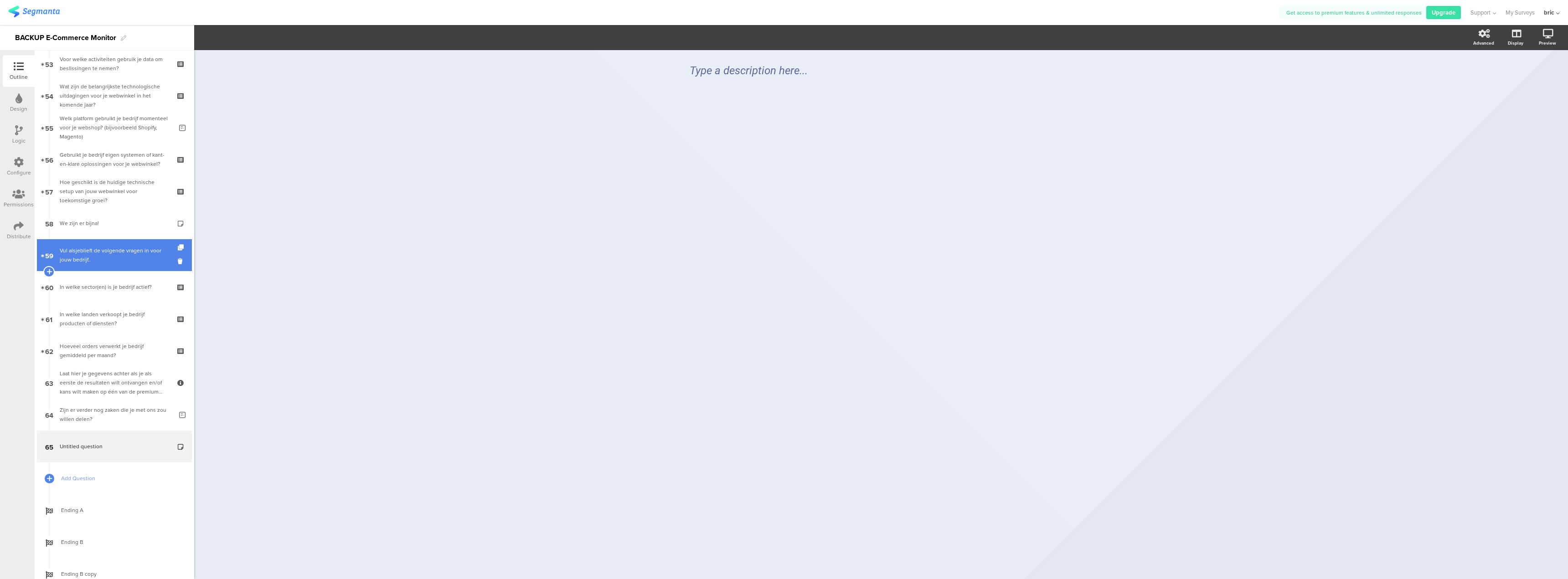
click at [57, 244] on link "59 Vul alsjeblieft de volgende vragen in voor jouw bedrijf.." at bounding box center [114, 255] width 155 height 32
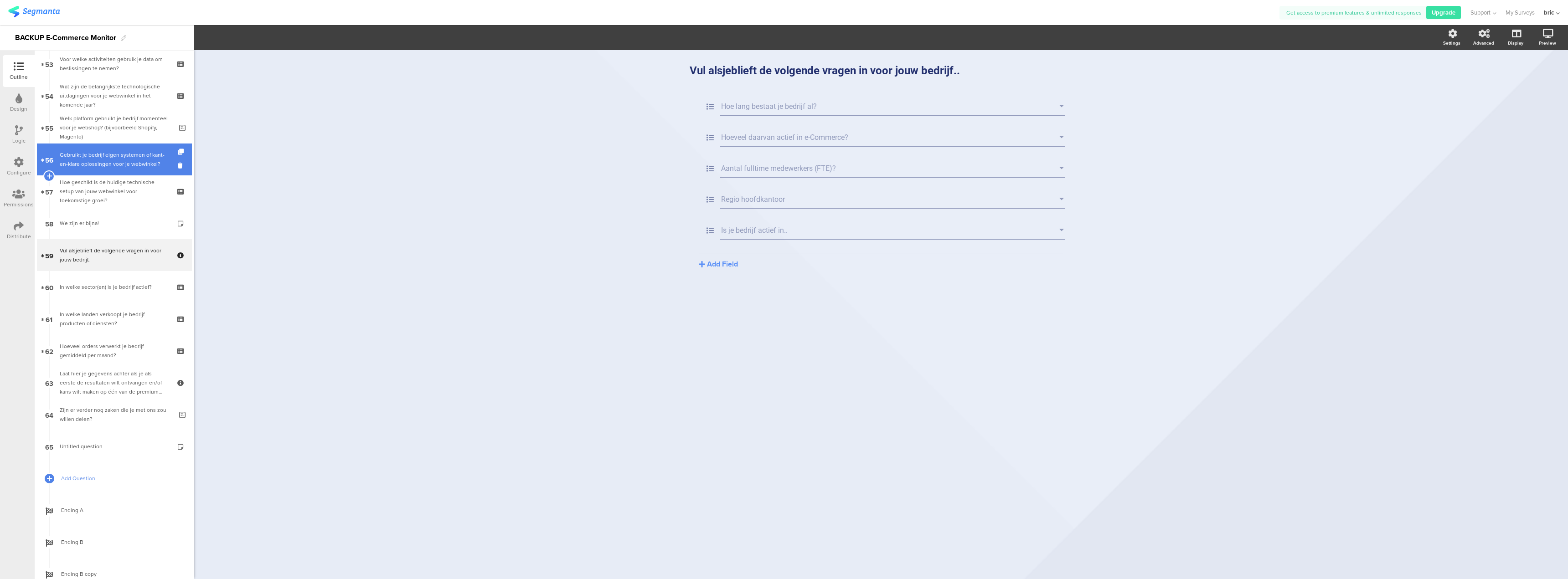
click at [105, 155] on div "Gebruikt je bedrijf eigen systemen of kant-en-klare oplossingen voor je webwink…" at bounding box center [114, 159] width 109 height 18
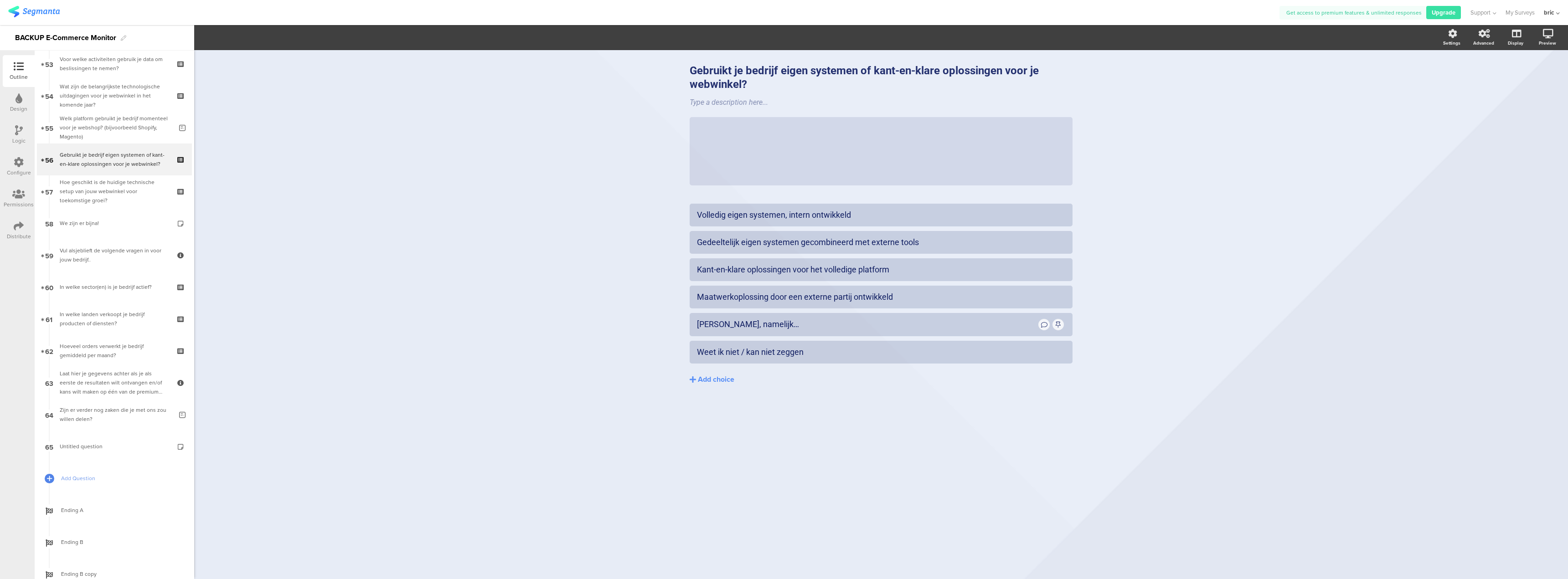
click at [568, 196] on div "Gebruikt je bedrijf eigen systemen of kant-en-klare oplossingen voor je webwink…" at bounding box center [881, 314] width 1374 height 529
drag, startPoint x: 596, startPoint y: 102, endPoint x: 1070, endPoint y: 368, distance: 543.5
click at [770, 368] on div "Gebruikt je bedrijf eigen systemen of kant-en-klare oplossingen voor je webwink…" at bounding box center [881, 314] width 1374 height 529
click at [770, 378] on button "Add choice" at bounding box center [881, 379] width 383 height 23
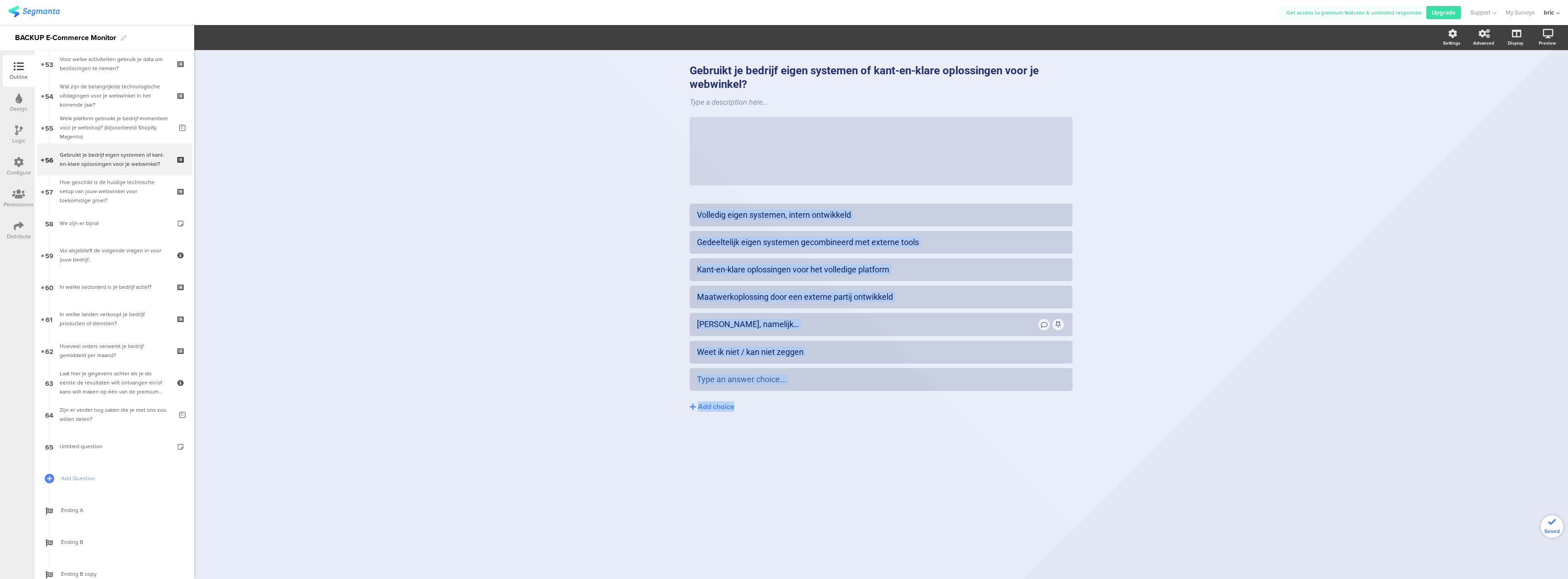
click at [466, 198] on div "Gebruikt je bedrijf eigen systemen of kant-en-klare oplossingen voor je webwink…" at bounding box center [881, 314] width 1374 height 529
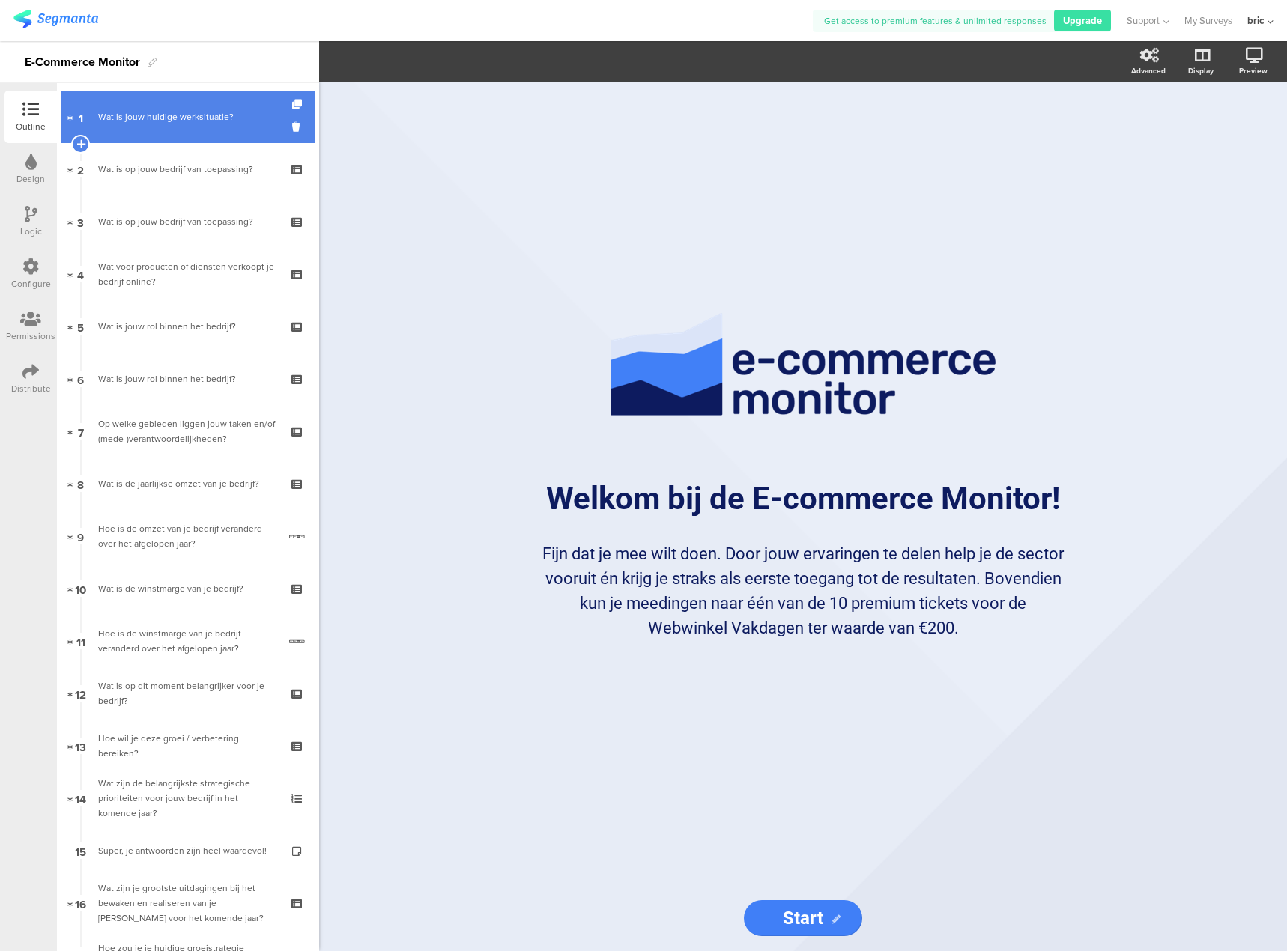
click at [127, 94] on link "1 Wat is jouw huidige werksituatie?" at bounding box center [188, 117] width 255 height 52
